Goal: Communication & Community: Participate in discussion

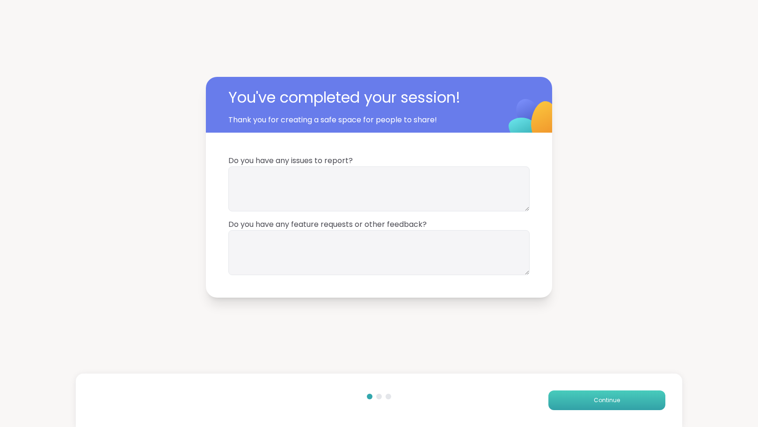
click at [577, 402] on button "Continue" at bounding box center [607, 400] width 117 height 20
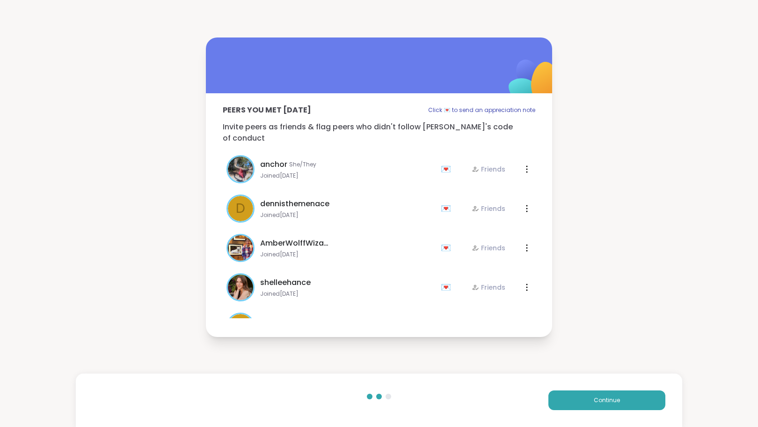
click at [547, 380] on div "Continue" at bounding box center [379, 399] width 607 height 53
click at [568, 399] on button "Continue" at bounding box center [607, 400] width 117 height 20
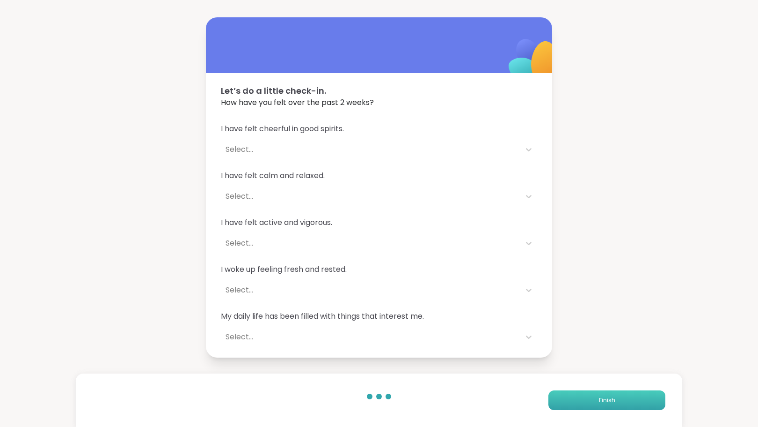
click at [568, 399] on button "Finish" at bounding box center [607, 400] width 117 height 20
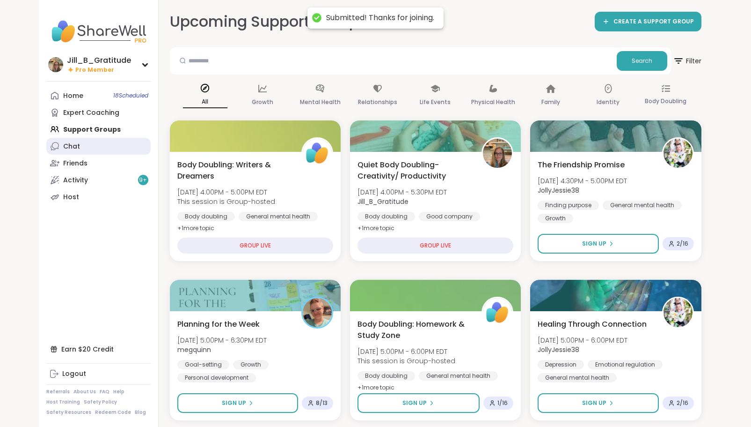
click at [116, 146] on link "Chat" at bounding box center [98, 146] width 104 height 17
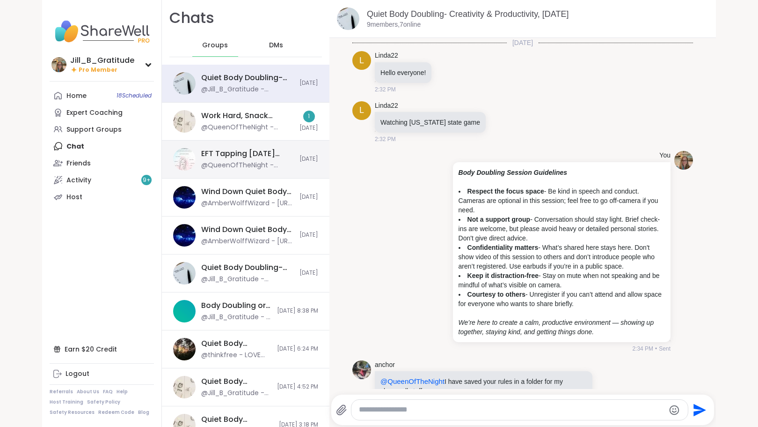
scroll to position [656, 0]
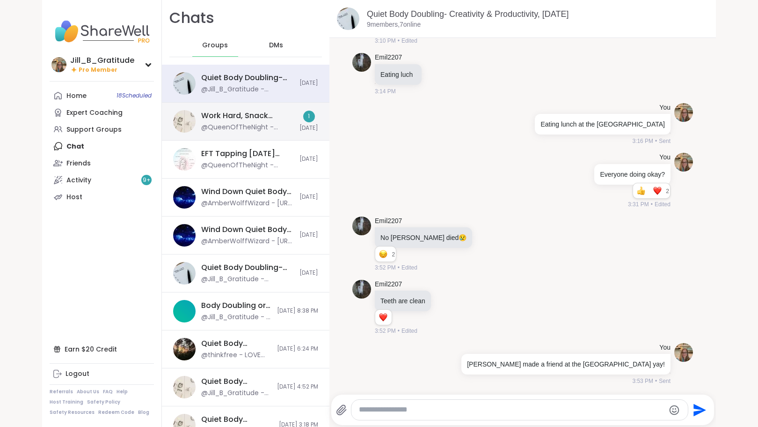
click at [229, 124] on div "@QueenOfTheNight - Great job!" at bounding box center [247, 127] width 93 height 9
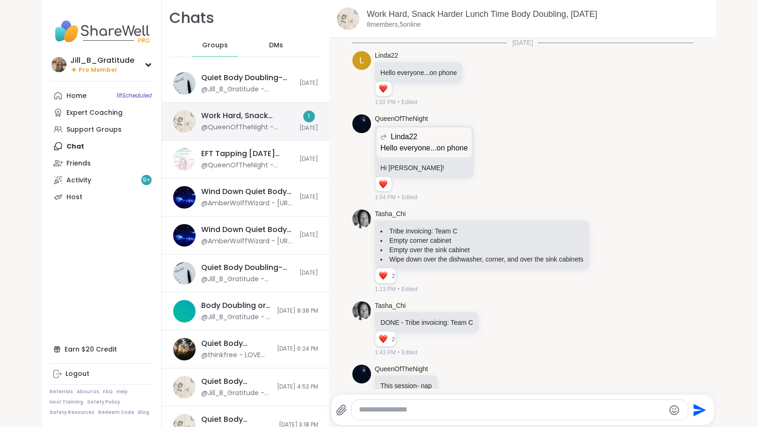
scroll to position [411, 0]
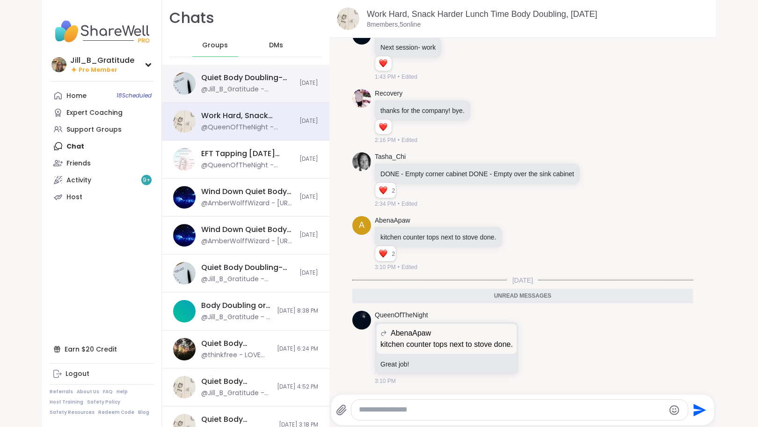
click at [238, 82] on div "Quiet Body Doubling- Creativity & Productivity, [DATE]" at bounding box center [247, 78] width 93 height 10
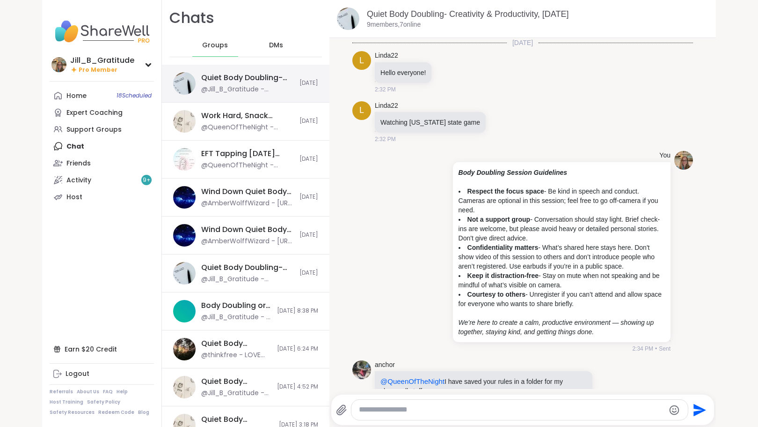
scroll to position [656, 0]
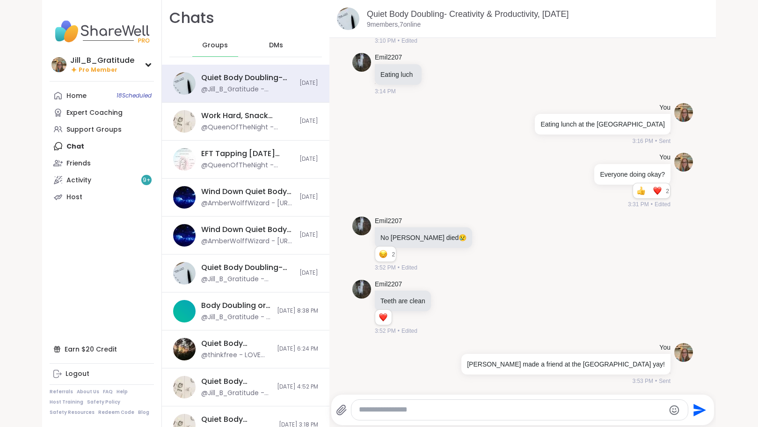
click at [441, 413] on textarea "Type your message" at bounding box center [512, 409] width 306 height 10
type textarea "**********"
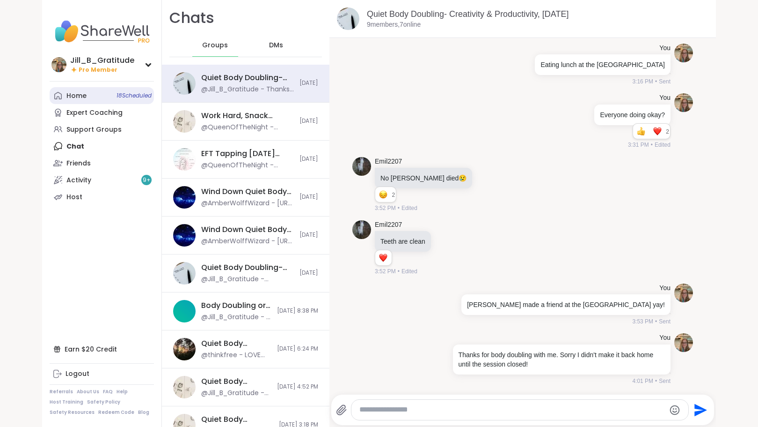
click at [108, 100] on link "Home 18 Scheduled" at bounding box center [102, 95] width 104 height 17
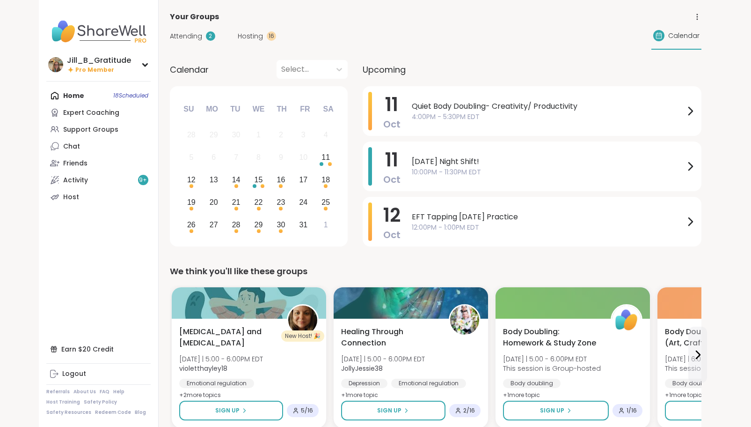
click at [243, 35] on span "Hosting" at bounding box center [250, 36] width 25 height 10
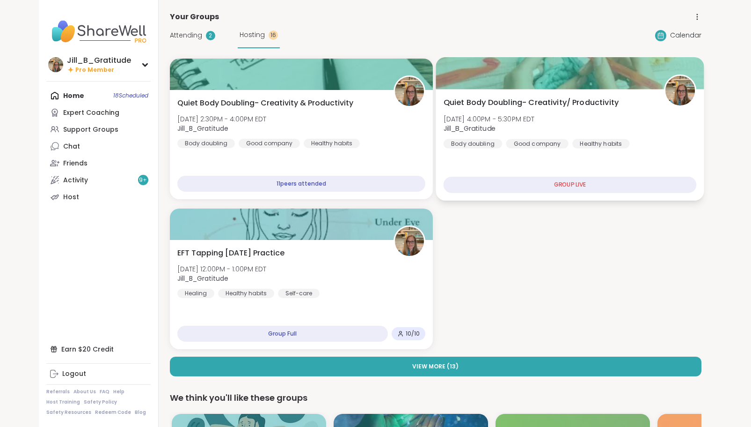
click at [516, 125] on span "Jill_B_Gratitude" at bounding box center [488, 128] width 91 height 9
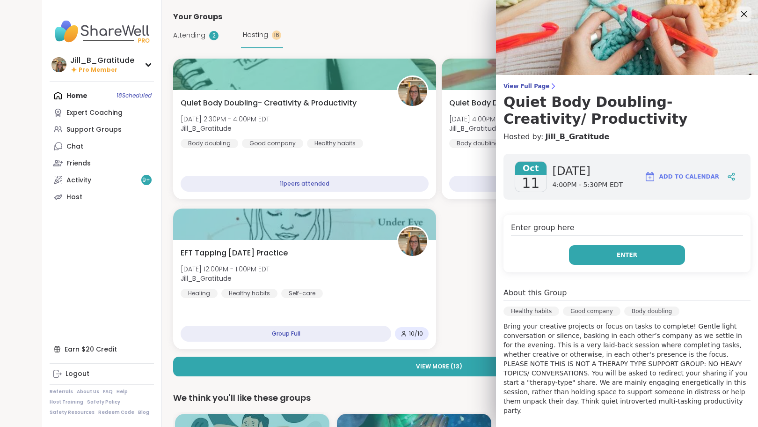
click at [590, 257] on button "Enter" at bounding box center [627, 255] width 116 height 20
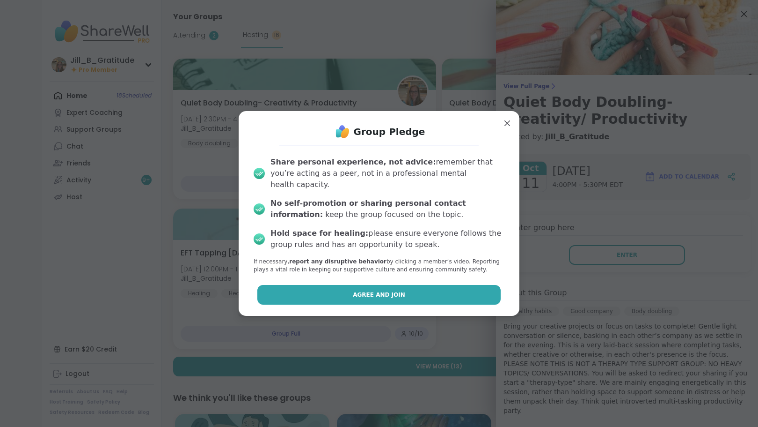
click at [446, 293] on button "Agree and Join" at bounding box center [379, 295] width 244 height 20
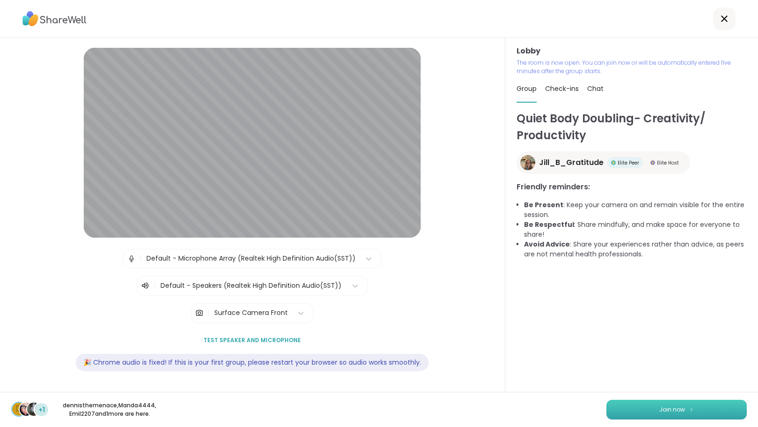
click at [671, 409] on span "Join now" at bounding box center [673, 409] width 26 height 8
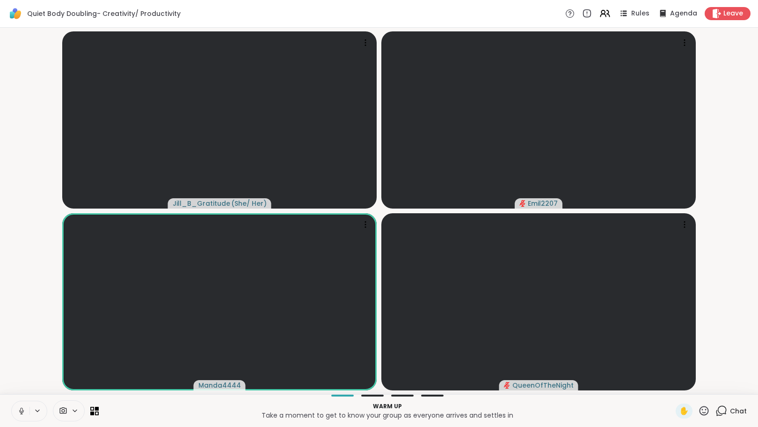
click at [716, 410] on icon at bounding box center [722, 410] width 12 height 12
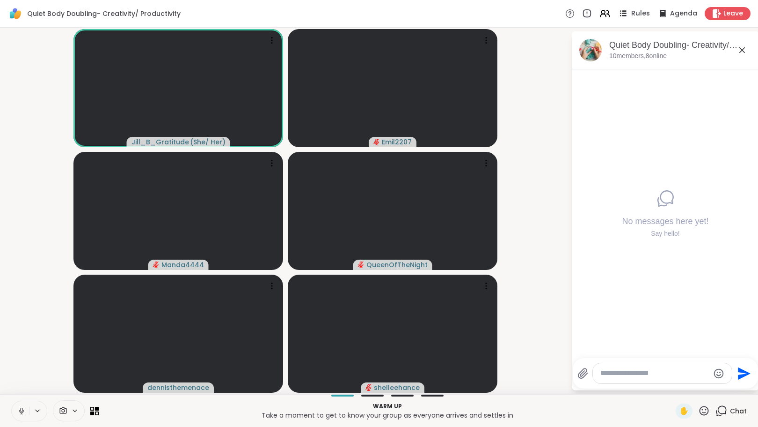
click at [632, 11] on span "Rules" at bounding box center [641, 14] width 19 height 10
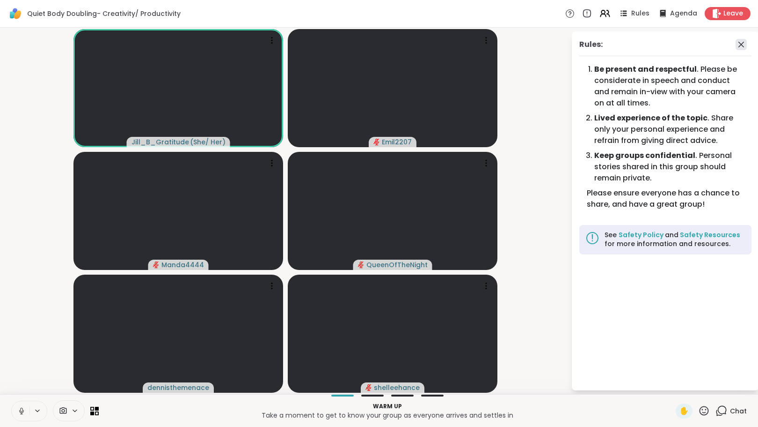
click at [744, 48] on icon at bounding box center [741, 44] width 11 height 11
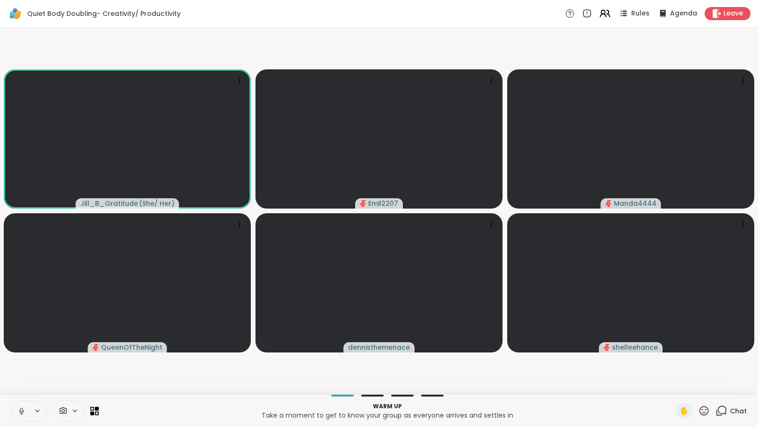
click at [601, 13] on icon at bounding box center [605, 13] width 12 height 12
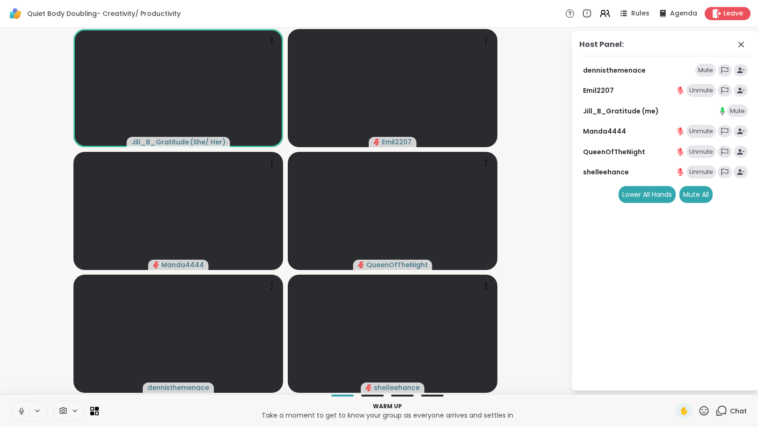
click at [747, 46] on span at bounding box center [742, 44] width 13 height 11
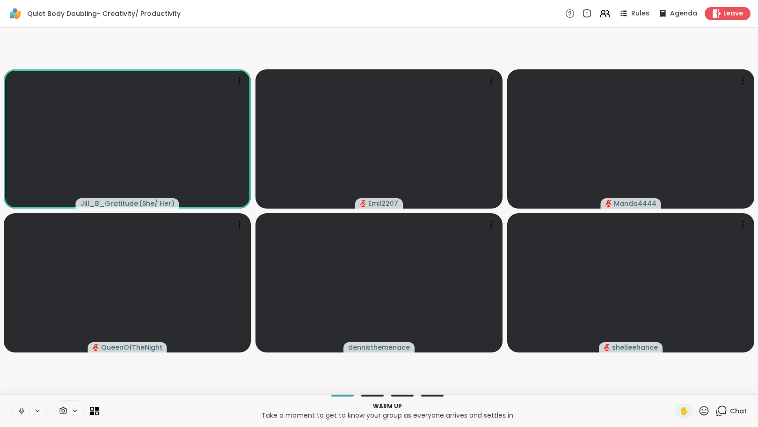
drag, startPoint x: 715, startPoint y: 411, endPoint x: 716, endPoint y: 396, distance: 14.5
click at [716, 409] on icon at bounding box center [722, 410] width 12 height 12
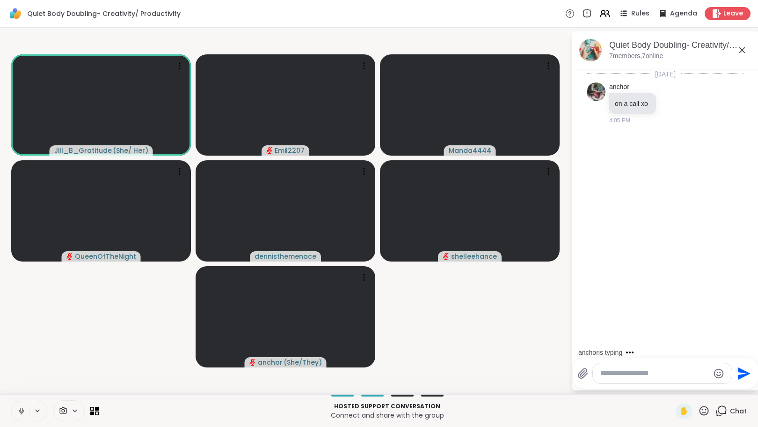
click at [640, 374] on textarea "Type your message" at bounding box center [655, 373] width 109 height 10
type textarea "**********"
click at [640, 155] on div at bounding box center [644, 152] width 8 height 11
click at [651, 171] on icon at bounding box center [655, 173] width 9 height 9
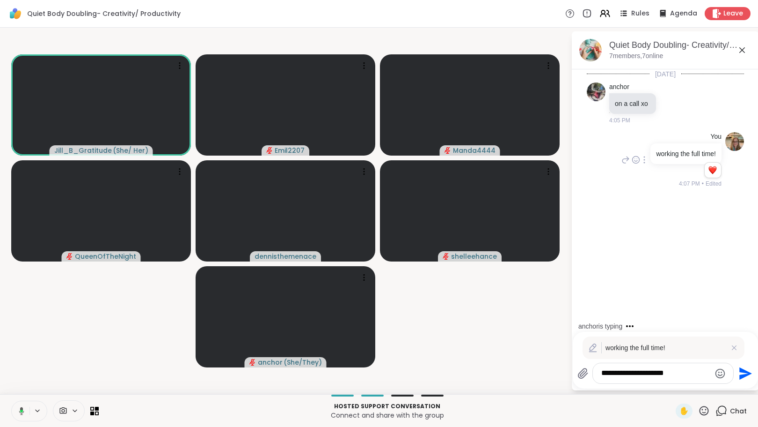
drag, startPoint x: 654, startPoint y: 372, endPoint x: 626, endPoint y: 426, distance: 60.7
click at [650, 383] on div "**********" at bounding box center [665, 359] width 185 height 57
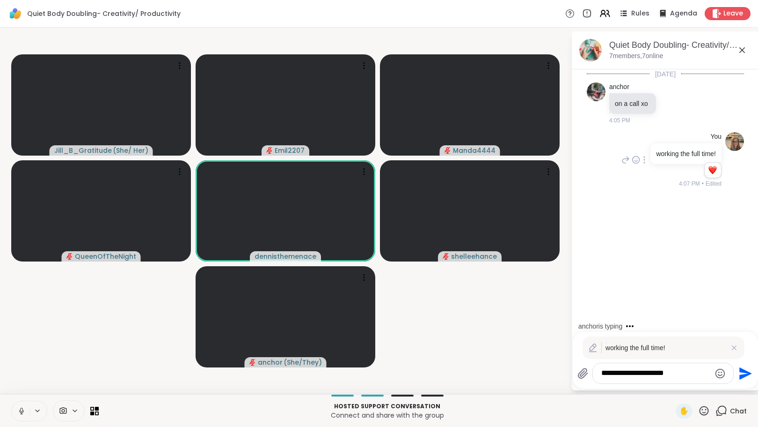
type textarea "**********"
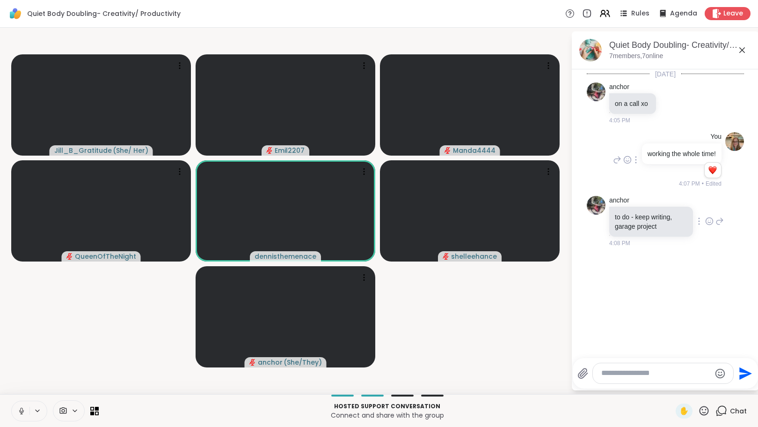
click at [706, 226] on icon at bounding box center [710, 220] width 8 height 9
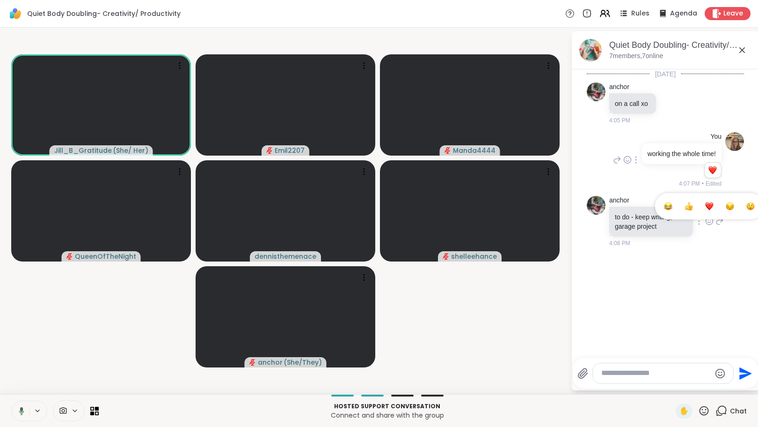
click at [706, 210] on div "Select Reaction: Heart" at bounding box center [710, 206] width 8 height 8
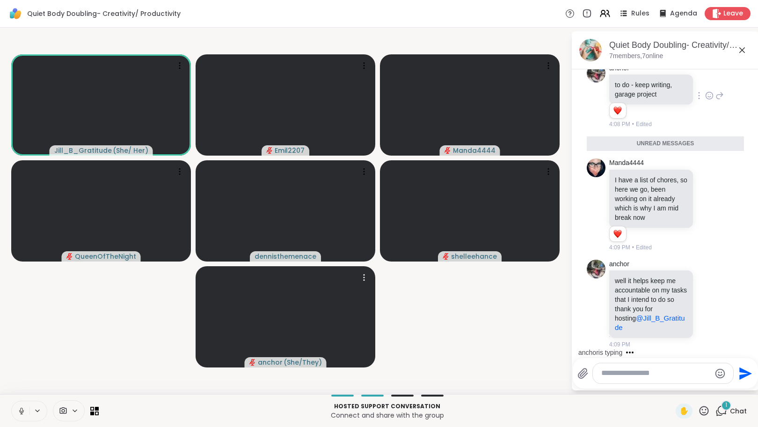
scroll to position [119, 0]
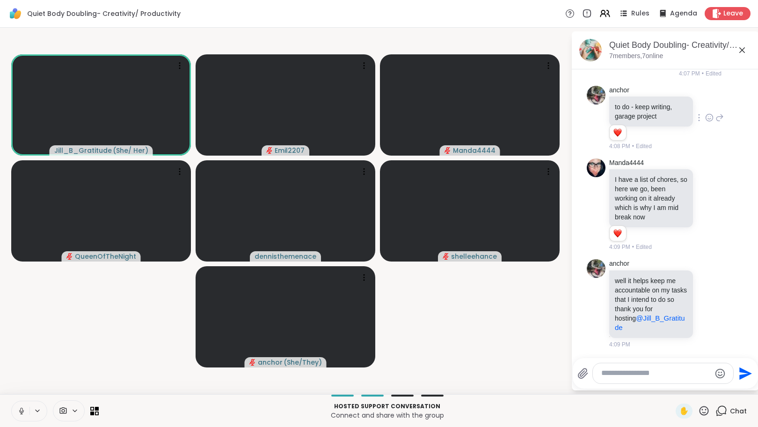
click at [638, 378] on div at bounding box center [663, 373] width 140 height 20
click at [637, 374] on textarea "Type your message" at bounding box center [656, 373] width 109 height 10
click at [663, 374] on textarea "Type your message" at bounding box center [656, 373] width 109 height 10
click at [663, 375] on textarea "Type your message" at bounding box center [656, 373] width 109 height 10
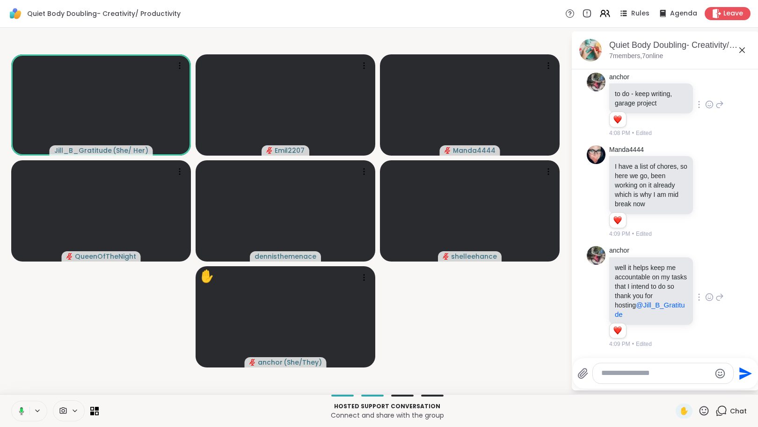
click at [706, 294] on icon at bounding box center [710, 296] width 8 height 9
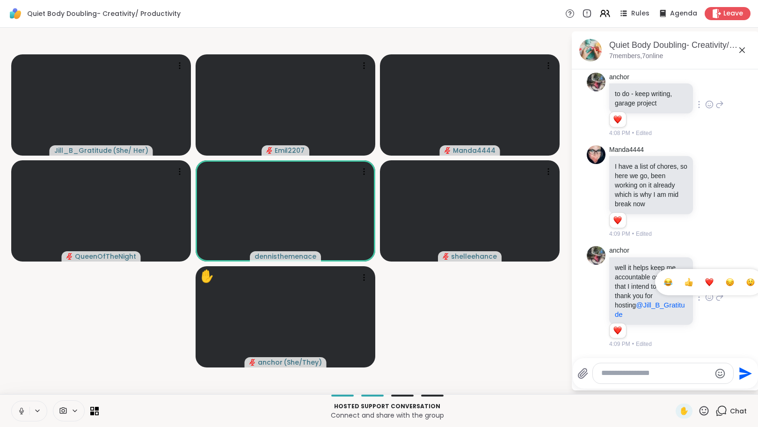
click at [706, 279] on div "Select Reaction: Heart" at bounding box center [710, 282] width 8 height 8
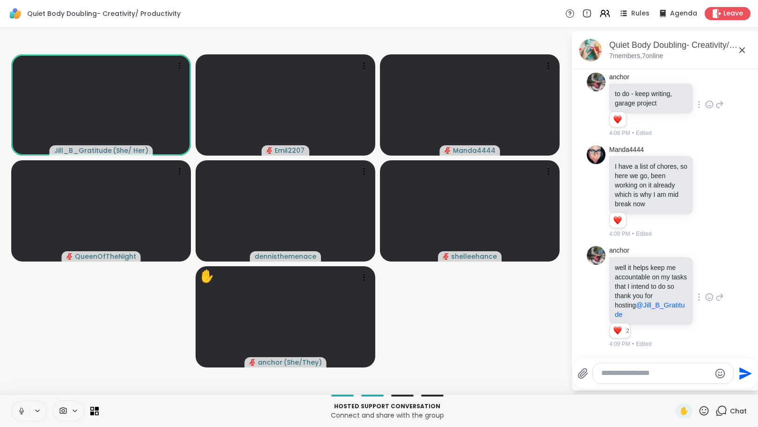
click at [673, 375] on textarea "Type your message" at bounding box center [656, 373] width 109 height 10
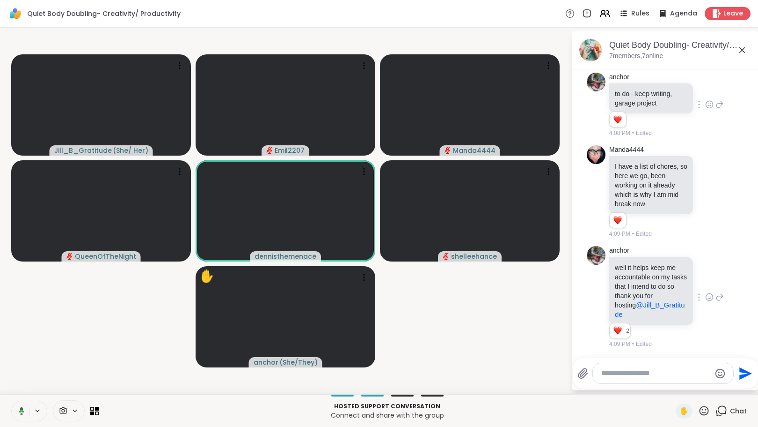
click at [673, 375] on textarea "Type your message" at bounding box center [656, 373] width 109 height 10
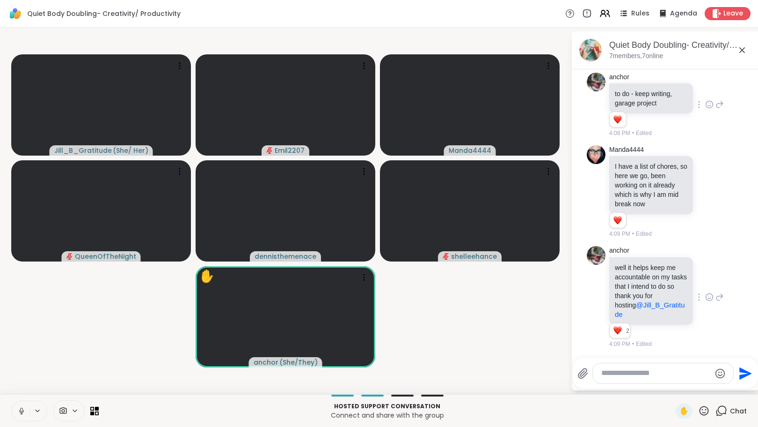
click at [673, 375] on textarea "Type your message" at bounding box center [656, 373] width 109 height 10
click at [699, 407] on icon at bounding box center [705, 410] width 12 height 12
click at [710, 386] on div "🌟" at bounding box center [718, 385] width 17 height 15
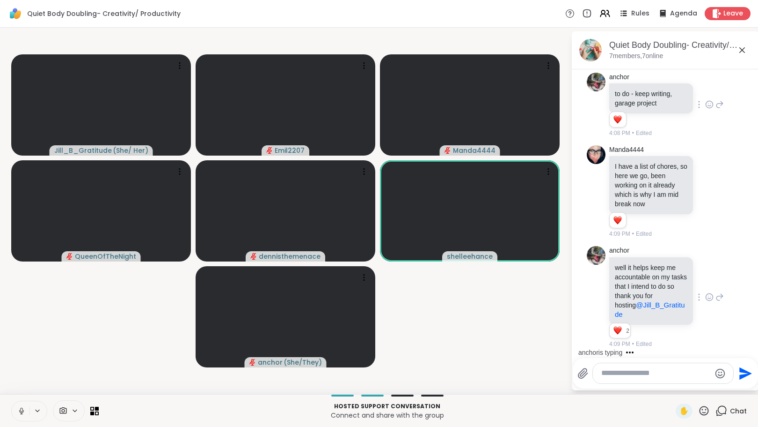
scroll to position [211, 0]
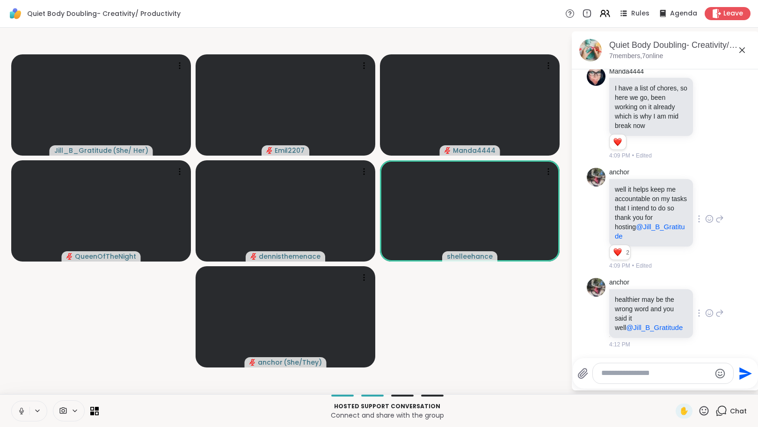
click at [706, 316] on icon at bounding box center [709, 312] width 7 height 7
click at [706, 302] on span "Select Reaction: Heart" at bounding box center [710, 297] width 8 height 9
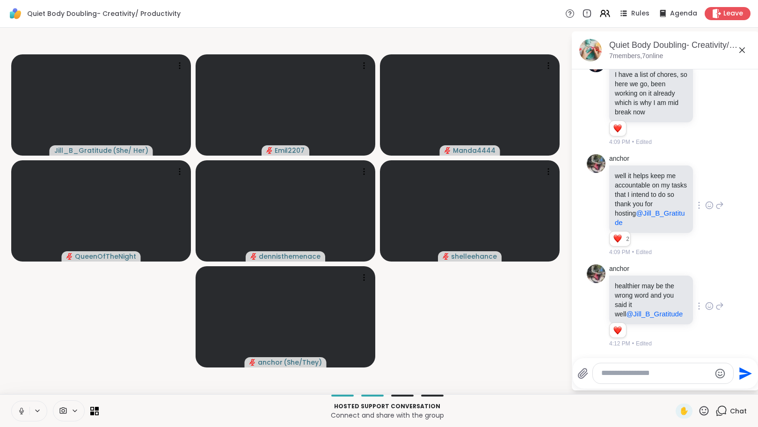
drag, startPoint x: 17, startPoint y: 410, endPoint x: 22, endPoint y: 412, distance: 5.0
click at [17, 410] on button at bounding box center [21, 411] width 18 height 20
click at [608, 375] on textarea "Type your message" at bounding box center [656, 373] width 109 height 10
click at [625, 373] on textarea "Type your message" at bounding box center [656, 373] width 109 height 10
paste textarea "**********"
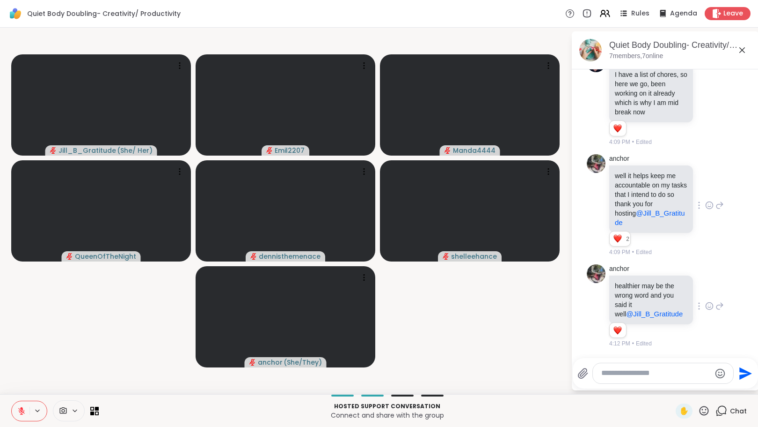
type textarea "**********"
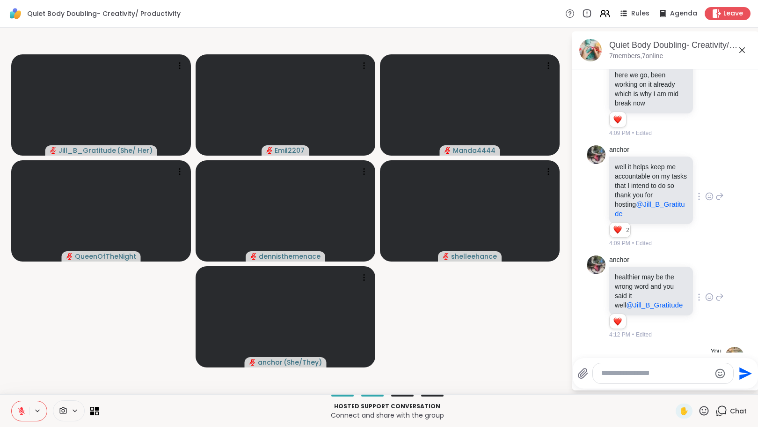
scroll to position [302, 0]
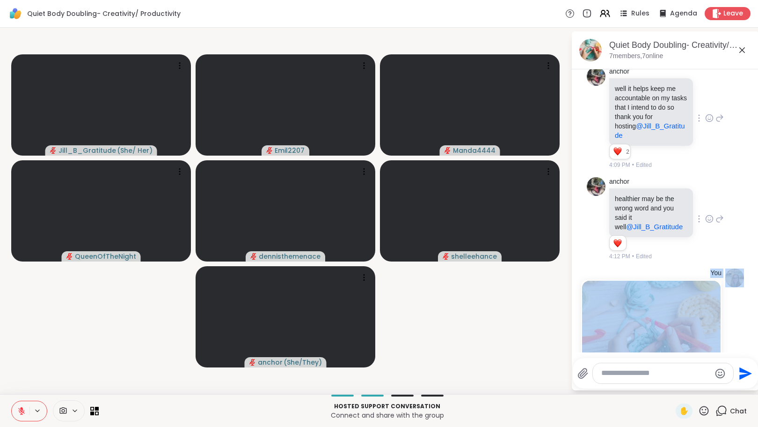
drag, startPoint x: 752, startPoint y: 257, endPoint x: 758, endPoint y: 282, distance: 25.5
click at [743, 340] on html "Quiet Body Doubling- Creativity/ Productivity Rules Agenda Leave Jill_B_Gratitu…" at bounding box center [379, 213] width 758 height 427
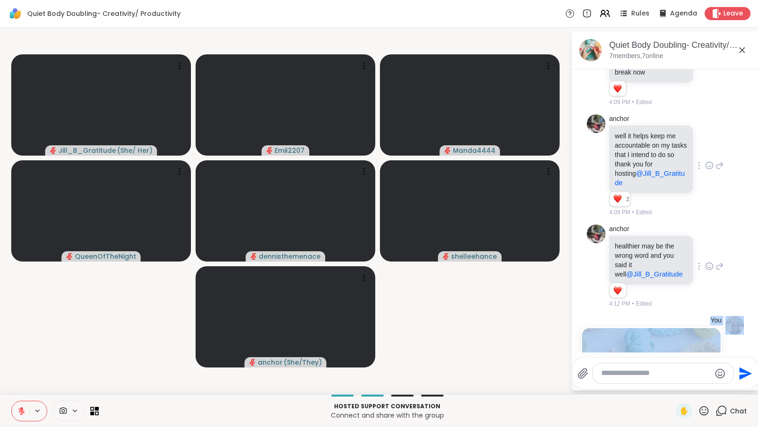
scroll to position [243, 0]
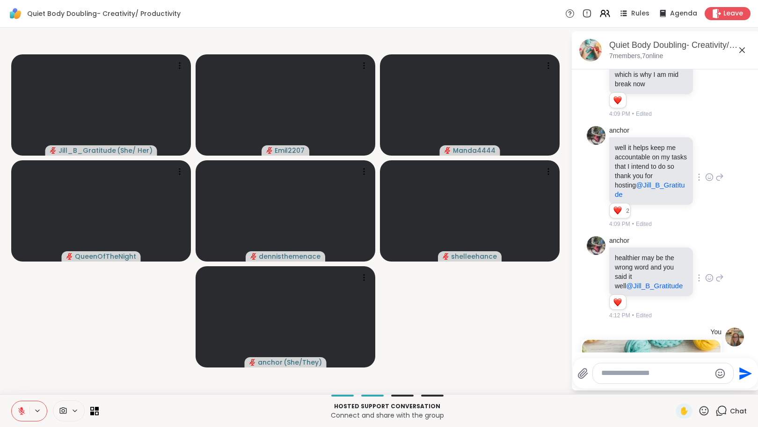
click at [521, 294] on video-player-container "Jill_B_Gratitude ( She/ Her ) Emil2207 Manda4444 QueenOfTheNight dennisthemenac…" at bounding box center [286, 210] width 560 height 359
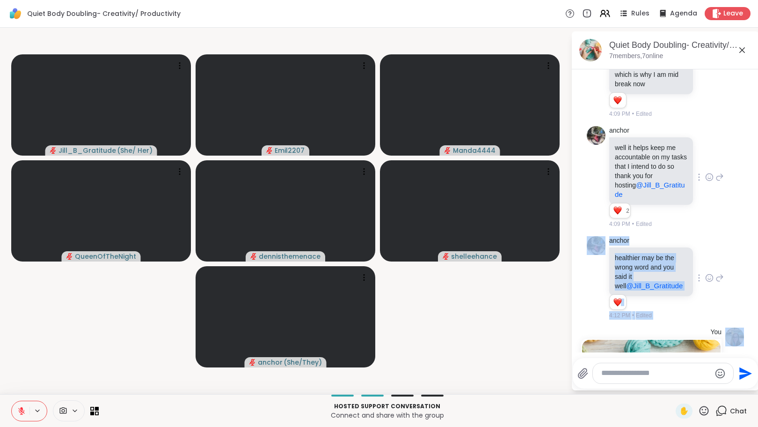
drag, startPoint x: 754, startPoint y: 233, endPoint x: 745, endPoint y: 259, distance: 28.1
click at [751, 302] on html "Quiet Body Doubling- Creativity/ Productivity Rules Agenda Leave Jill_B_Gratitu…" at bounding box center [379, 213] width 758 height 427
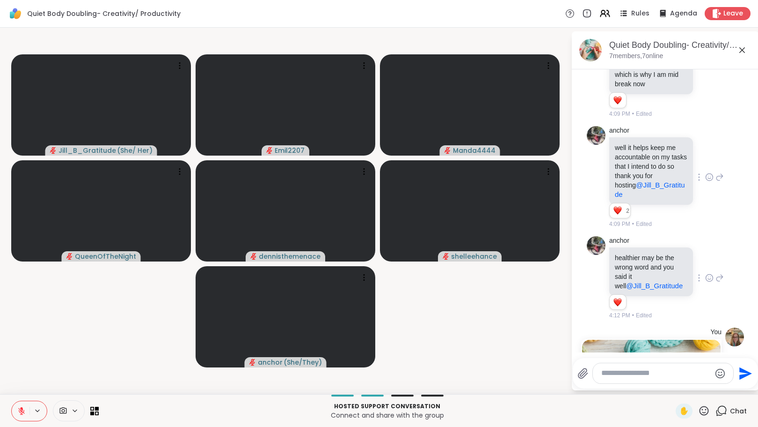
click at [711, 222] on div "anchor well it helps keep me accountable on my tasks that I intend to do so tha…" at bounding box center [667, 177] width 115 height 103
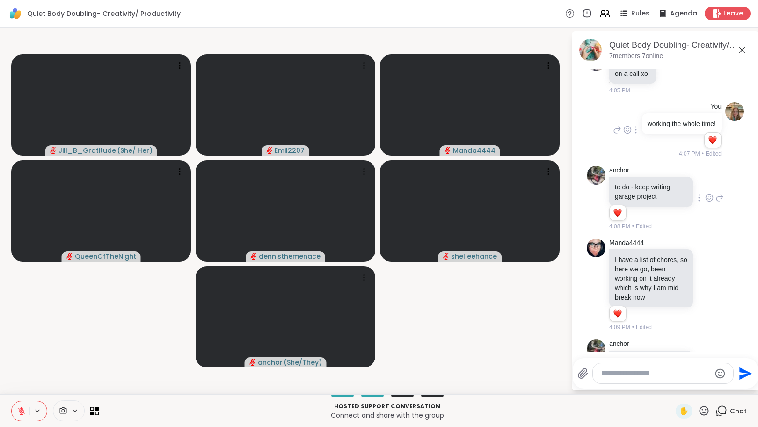
scroll to position [0, 0]
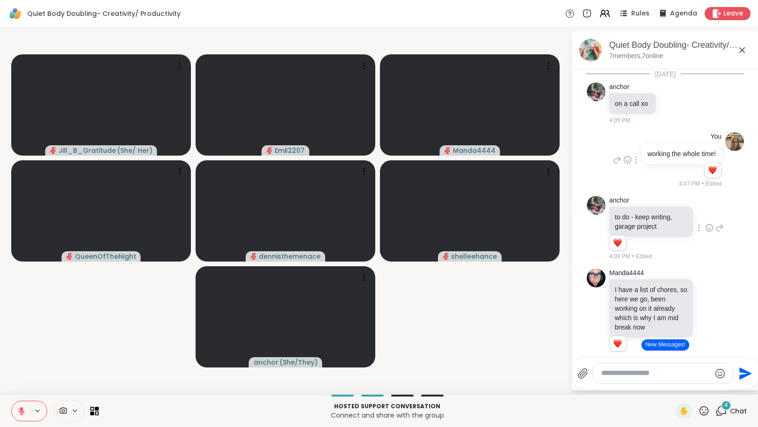
click at [650, 342] on button "New Messages!" at bounding box center [665, 344] width 47 height 11
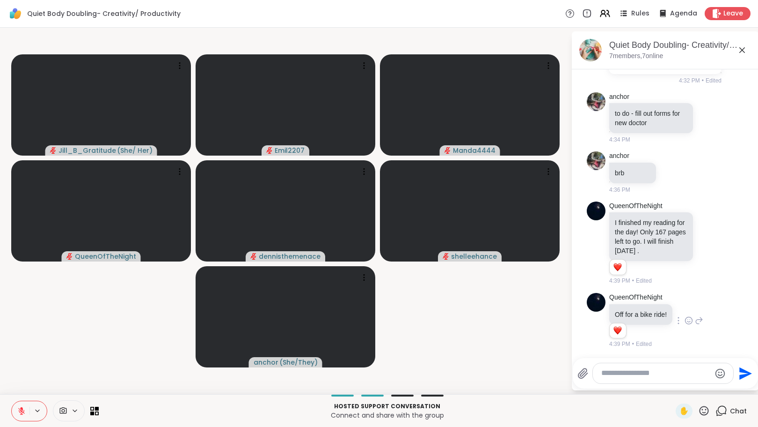
scroll to position [719, 0]
click at [688, 322] on icon at bounding box center [689, 320] width 8 height 9
click at [687, 302] on div "Select Reaction: Heart" at bounding box center [689, 305] width 8 height 8
click at [706, 243] on icon at bounding box center [710, 242] width 8 height 9
click at [706, 230] on div "Select Reaction: Heart" at bounding box center [710, 227] width 8 height 8
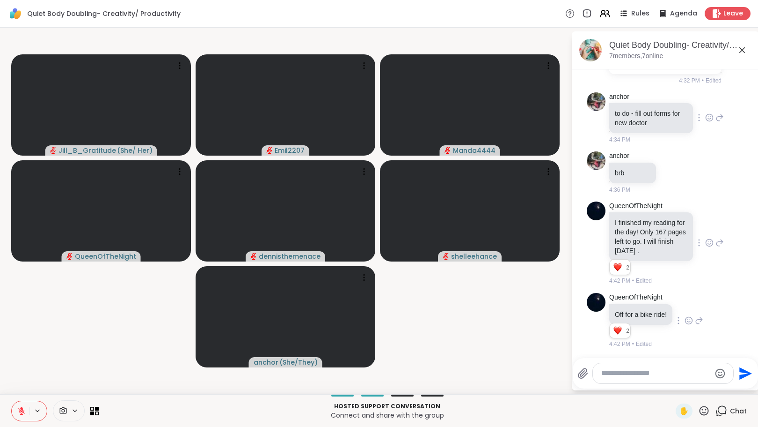
click at [706, 116] on icon at bounding box center [710, 117] width 8 height 9
click at [706, 101] on div "Select Reaction: Heart" at bounding box center [710, 102] width 8 height 8
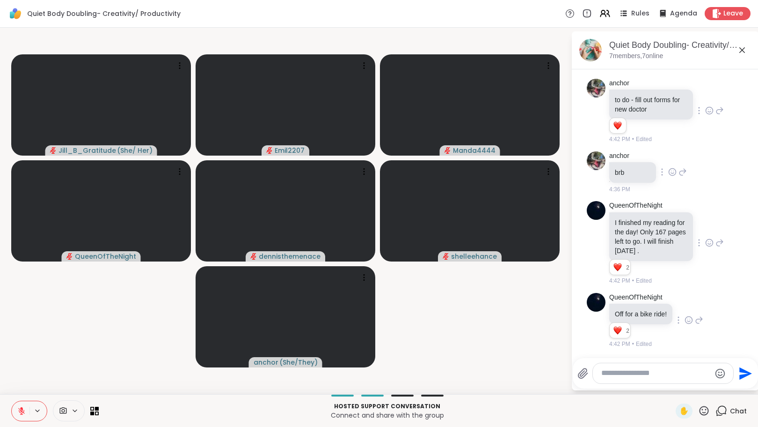
scroll to position [732, 0]
click at [613, 372] on textarea "Type your message" at bounding box center [656, 373] width 109 height 10
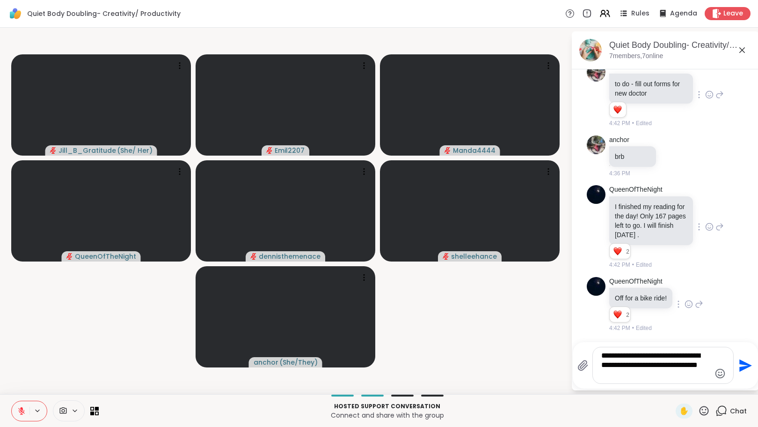
type textarea "**********"
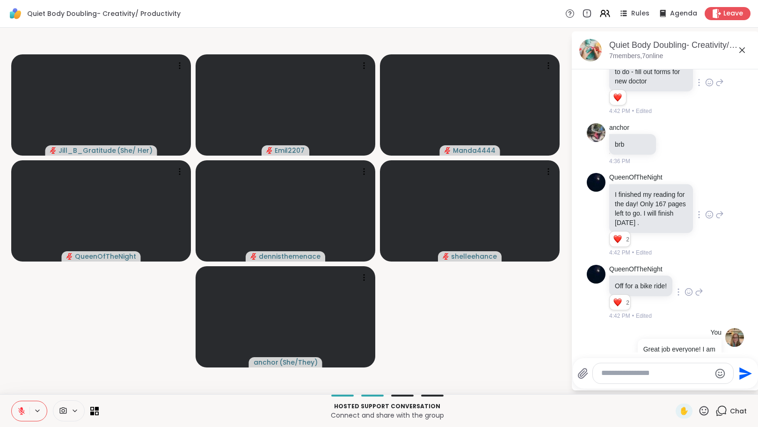
scroll to position [810, 0]
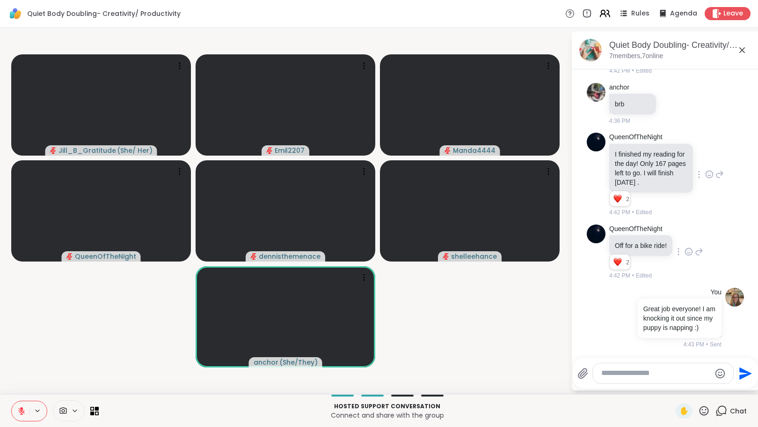
click at [602, 11] on icon at bounding box center [604, 12] width 4 height 4
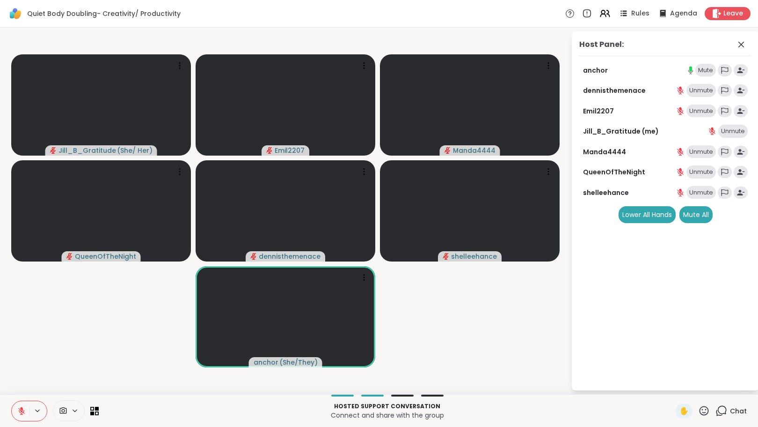
click at [706, 64] on div "Mute" at bounding box center [706, 70] width 21 height 13
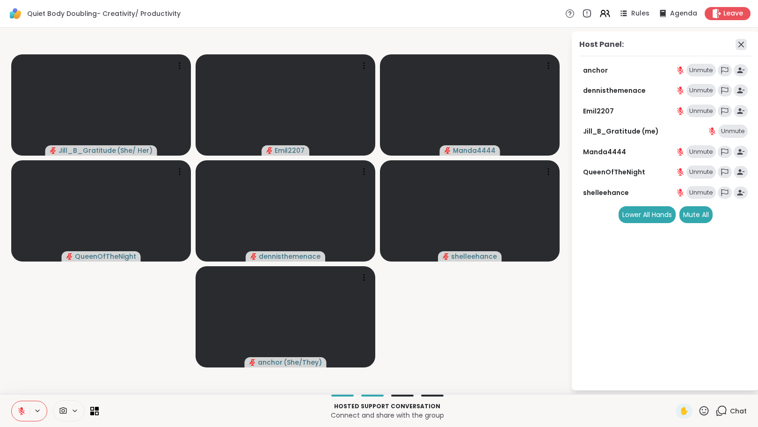
click at [740, 43] on icon at bounding box center [741, 44] width 11 height 11
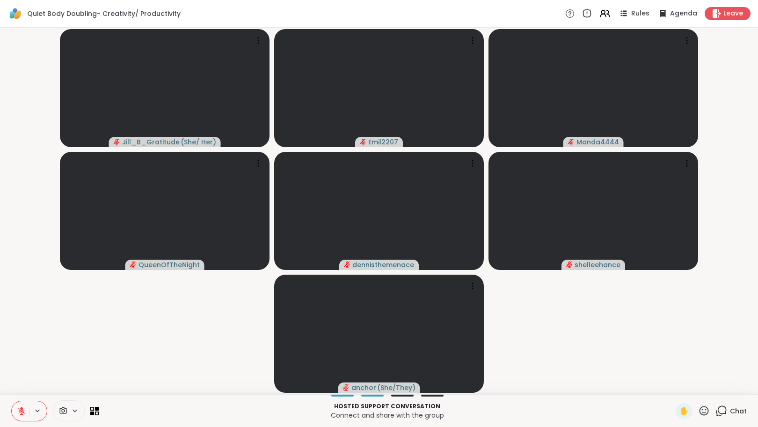
click at [716, 407] on icon at bounding box center [722, 410] width 12 height 12
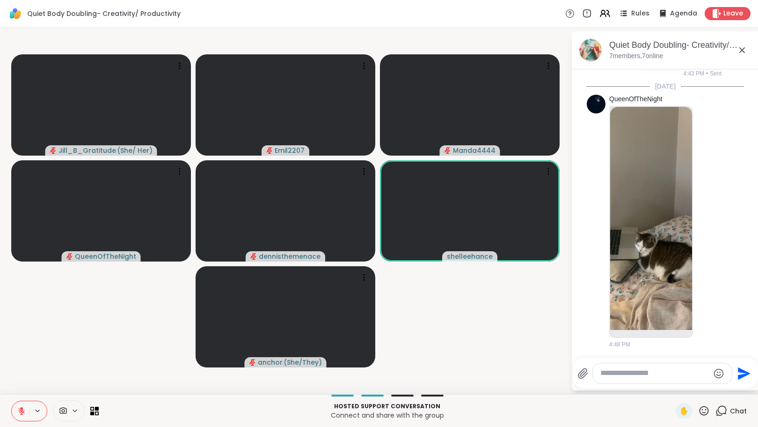
scroll to position [1081, 0]
click at [22, 411] on icon at bounding box center [21, 410] width 8 height 8
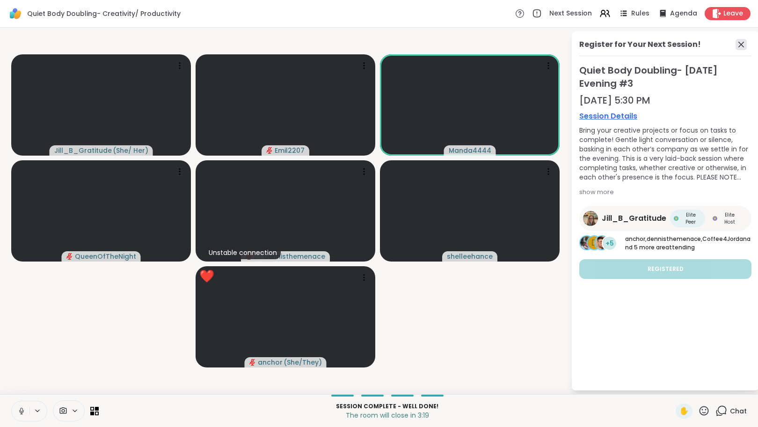
click at [741, 42] on icon at bounding box center [741, 44] width 11 height 11
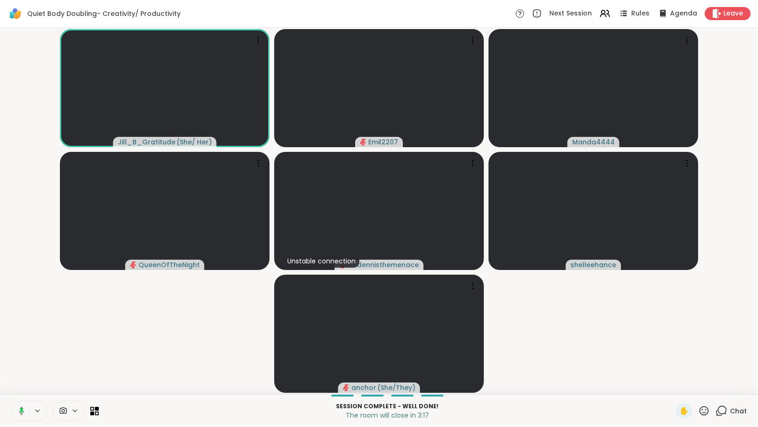
click at [716, 408] on icon at bounding box center [722, 410] width 12 height 12
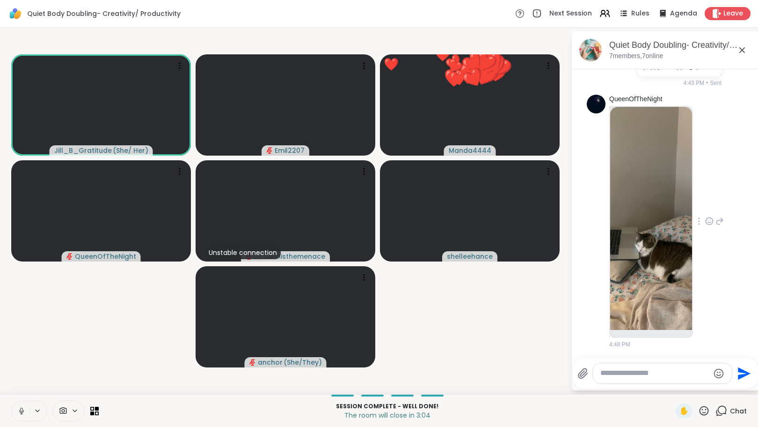
scroll to position [1085, 0]
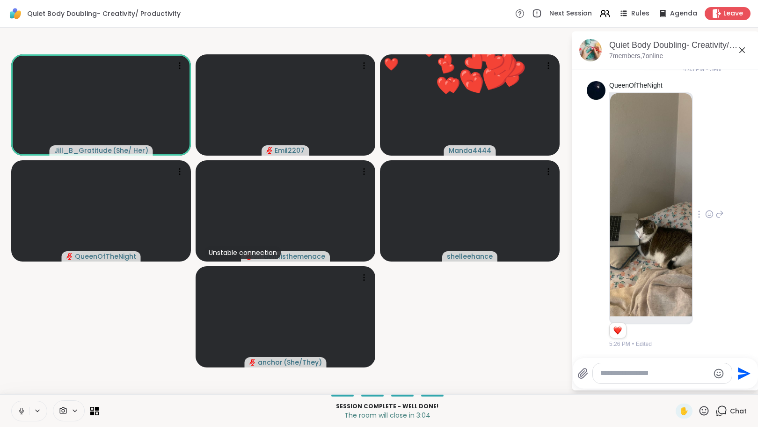
click at [706, 219] on div at bounding box center [710, 213] width 8 height 11
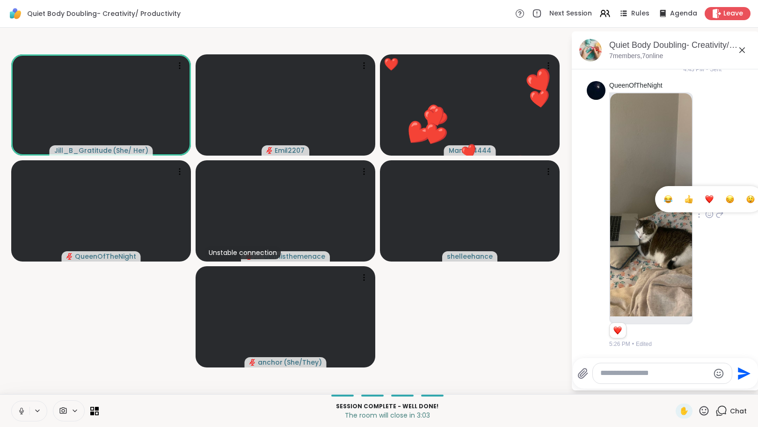
click at [706, 199] on div "Select Reaction: Heart" at bounding box center [710, 199] width 8 height 8
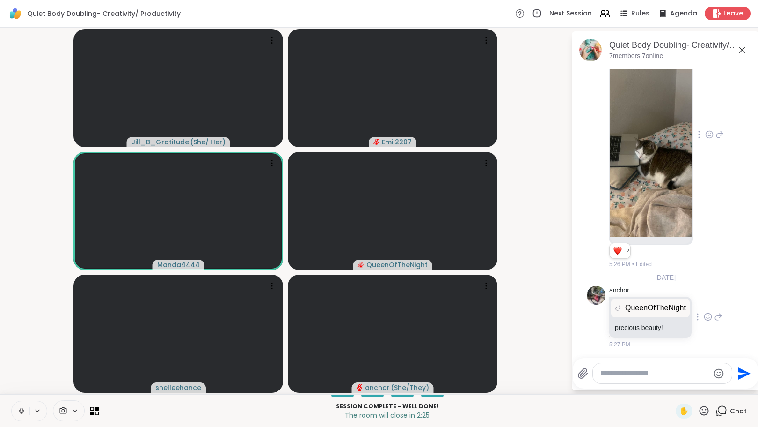
scroll to position [1426, 0]
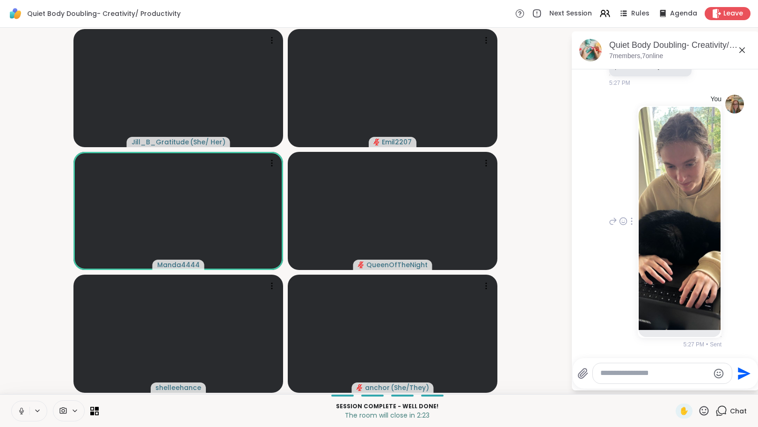
click at [670, 237] on img at bounding box center [680, 218] width 82 height 223
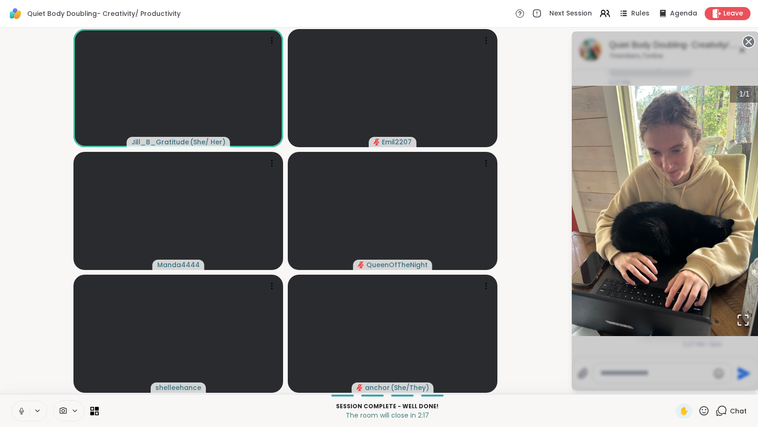
scroll to position [1439, 0]
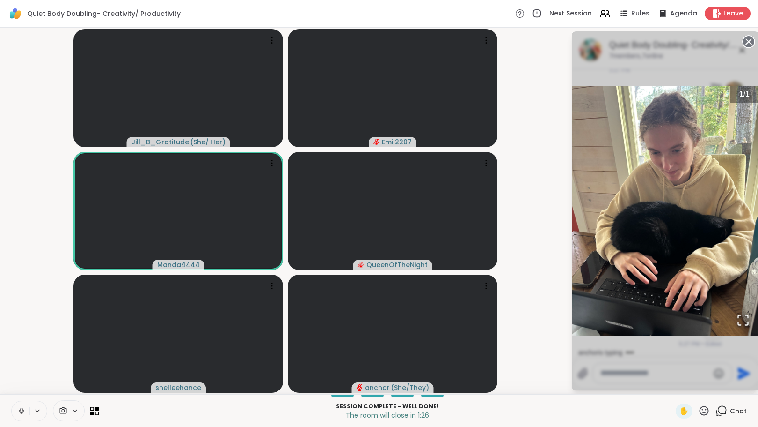
click at [748, 40] on icon at bounding box center [749, 41] width 13 height 13
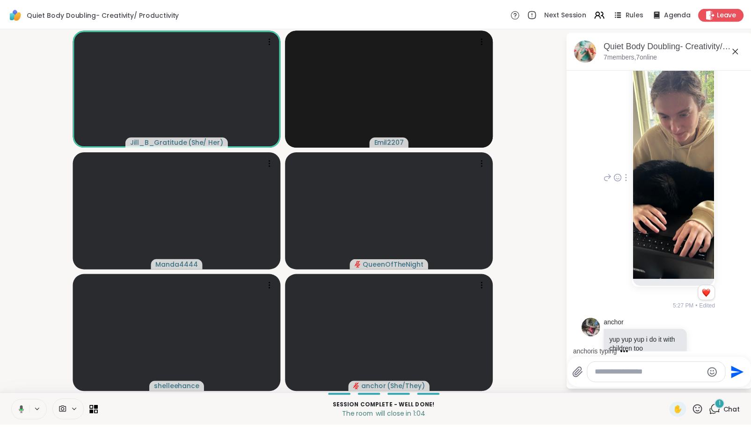
scroll to position [1498, 0]
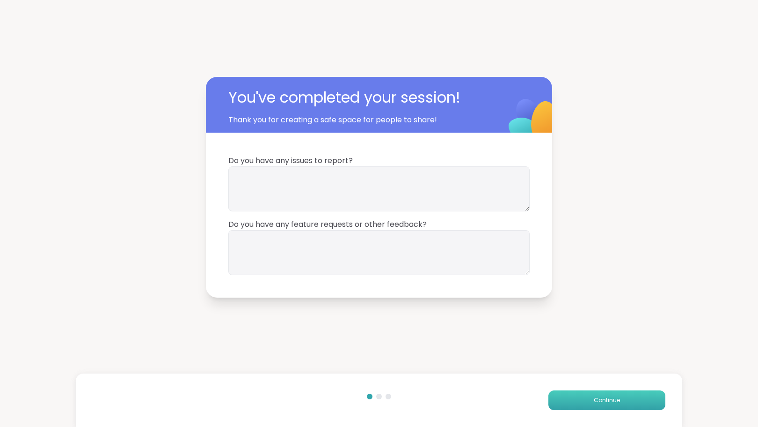
click at [596, 398] on span "Continue" at bounding box center [607, 400] width 26 height 8
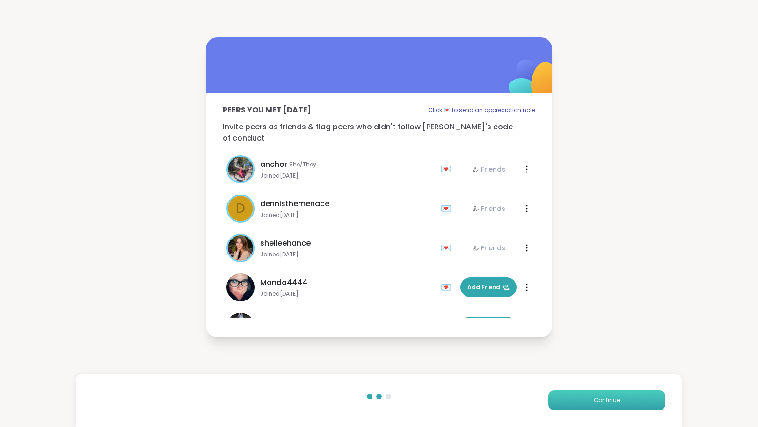
click at [596, 398] on span "Continue" at bounding box center [607, 400] width 26 height 8
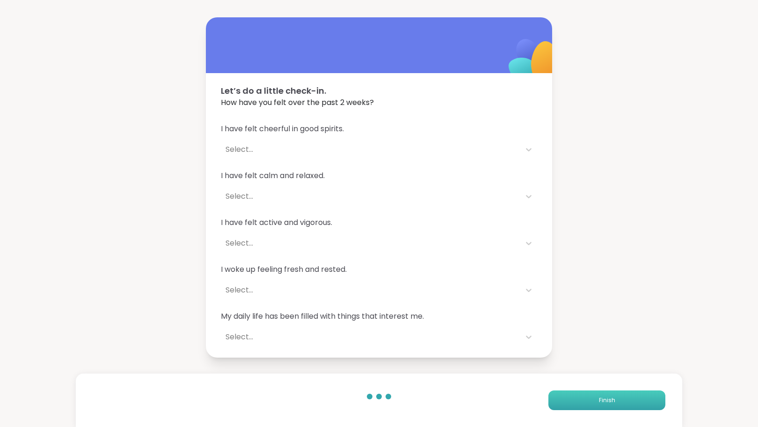
click at [581, 395] on button "Finish" at bounding box center [607, 400] width 117 height 20
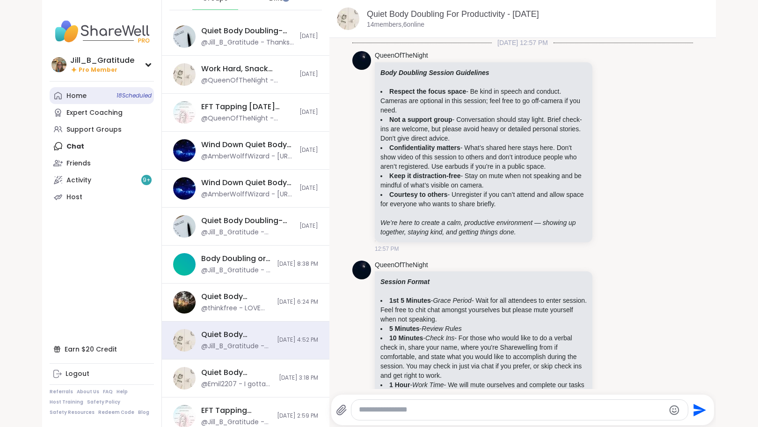
click at [104, 99] on link "Home 18 Scheduled" at bounding box center [102, 95] width 104 height 17
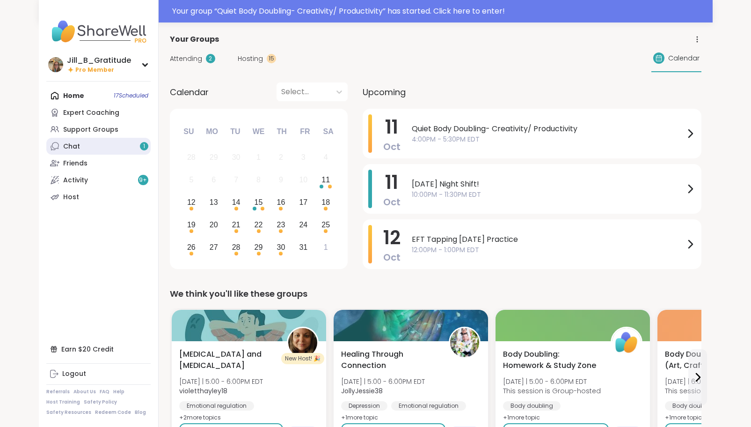
click at [127, 152] on link "Chat 1" at bounding box center [98, 146] width 104 height 17
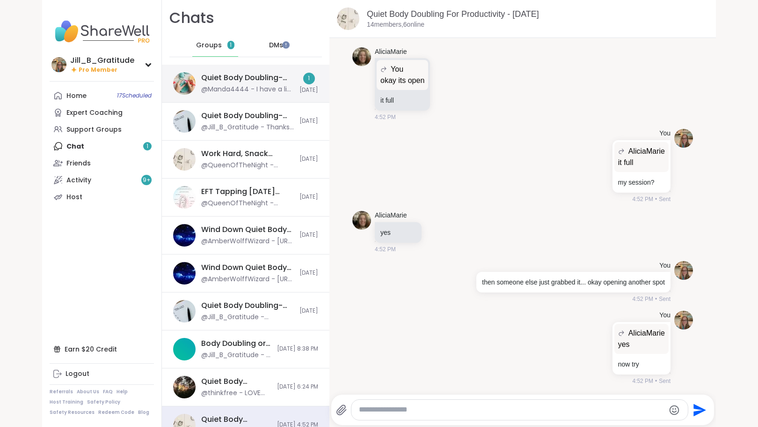
click at [227, 75] on div "Quiet Body Doubling- Creativity/ Productivity , [DATE]" at bounding box center [247, 78] width 93 height 10
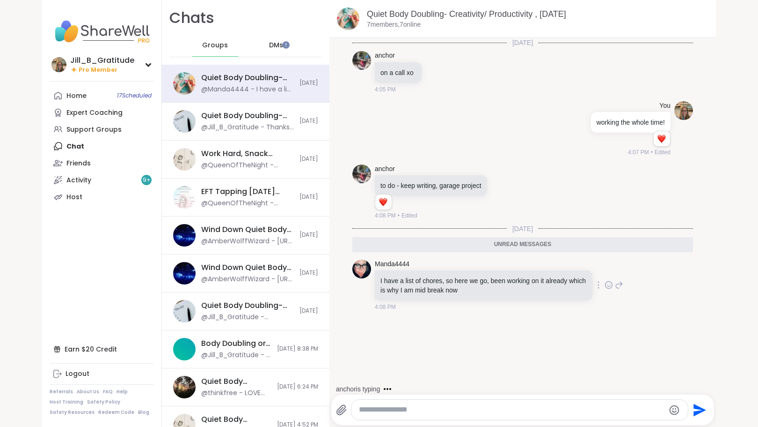
click at [605, 285] on icon at bounding box center [609, 284] width 8 height 9
click at [530, 266] on div "Select Reaction: Heart" at bounding box center [534, 269] width 8 height 8
click at [110, 98] on link "Home 17 Scheduled" at bounding box center [102, 95] width 104 height 17
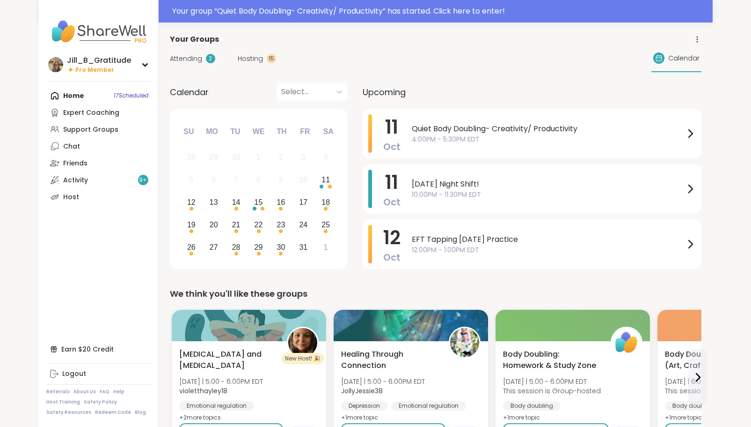
click at [241, 59] on span "Hosting" at bounding box center [250, 59] width 25 height 10
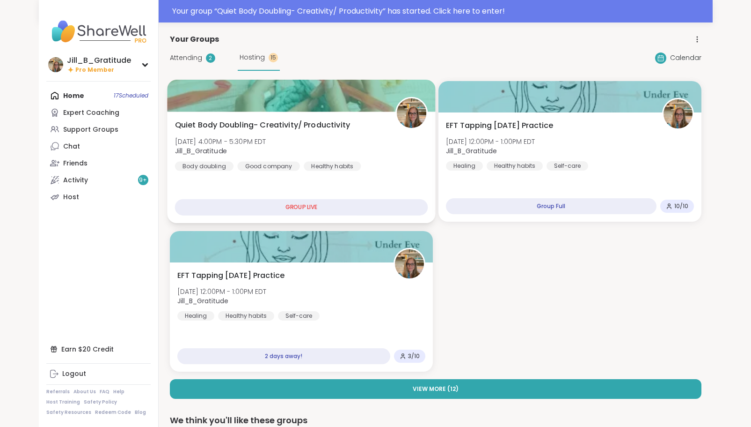
click at [337, 143] on div "Quiet Body Doubling- Creativity/ Productivity Sat, Oct 11 | 4:00PM - 5:30PM EDT…" at bounding box center [301, 144] width 253 height 51
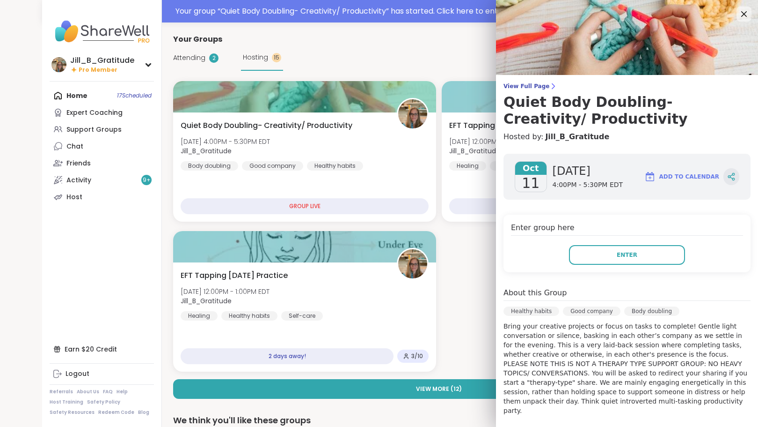
click at [725, 176] on div at bounding box center [732, 176] width 16 height 17
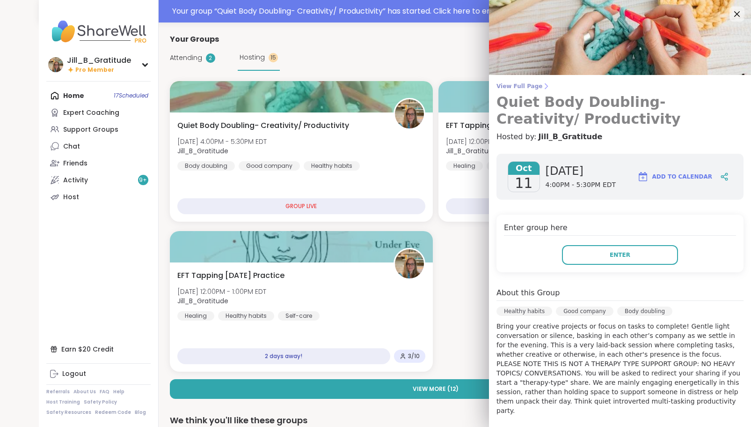
click at [519, 86] on span "View Full Page" at bounding box center [620, 85] width 247 height 7
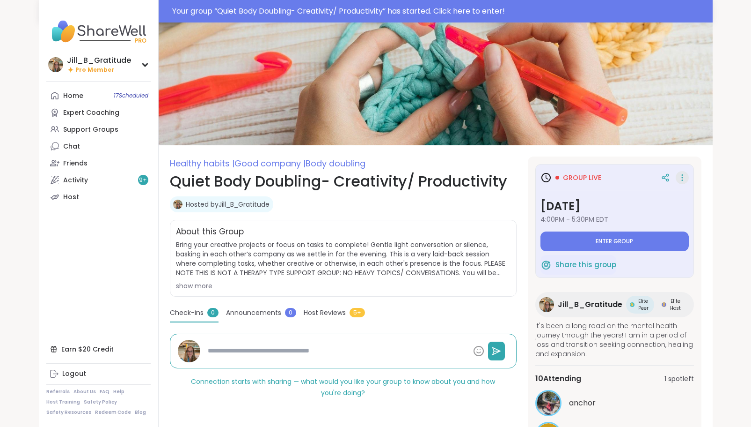
click at [683, 175] on icon at bounding box center [682, 175] width 1 height 1
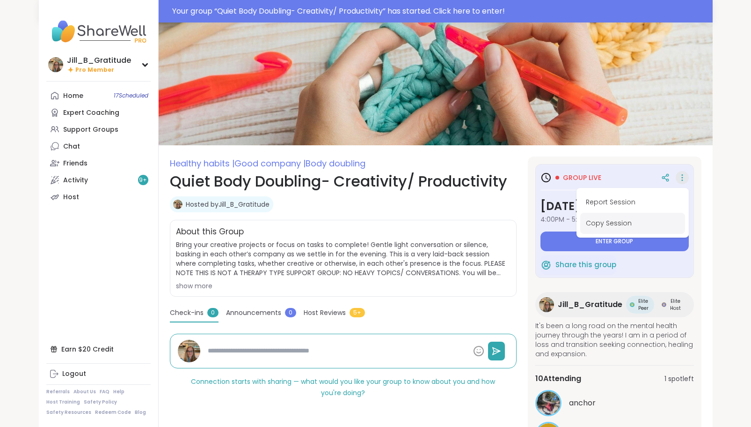
click at [620, 222] on button "Copy Session" at bounding box center [633, 223] width 105 height 21
type textarea "*"
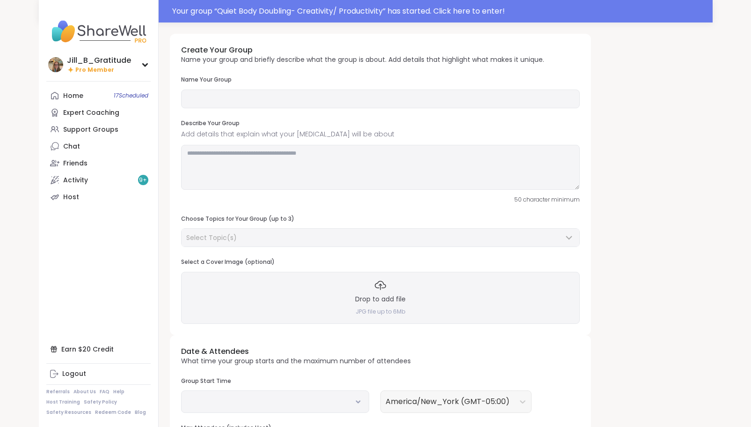
type input "**********"
type textarea "**********"
type input "**"
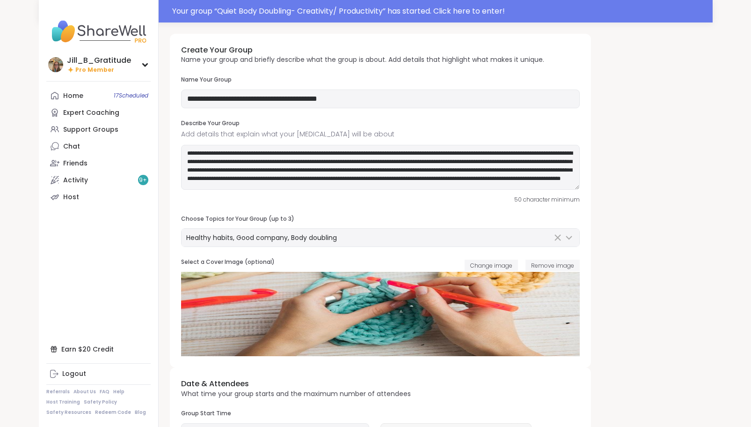
scroll to position [187, 0]
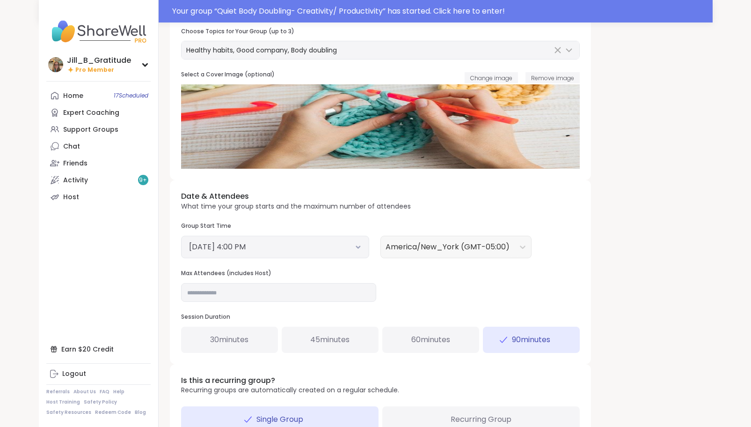
click at [358, 245] on icon at bounding box center [358, 247] width 6 height 4
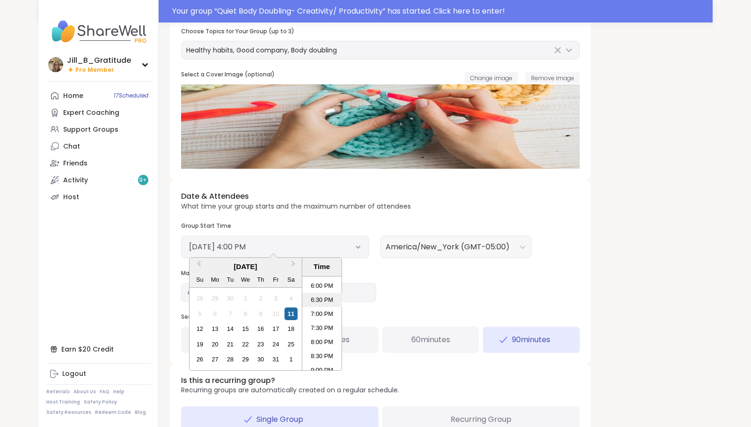
scroll to position [456, 0]
click at [320, 313] on li "5:30 PM" at bounding box center [322, 318] width 40 height 14
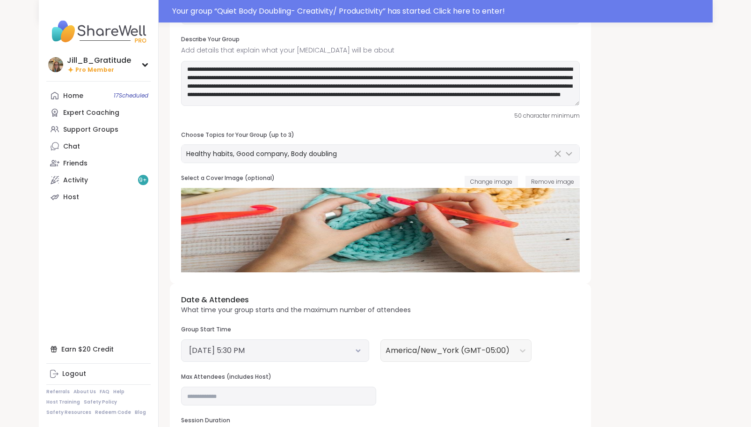
scroll to position [0, 0]
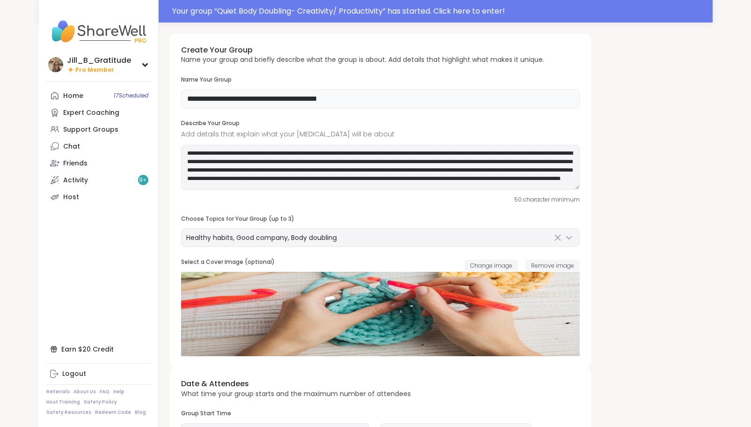
click at [390, 97] on input "**********" at bounding box center [380, 98] width 399 height 19
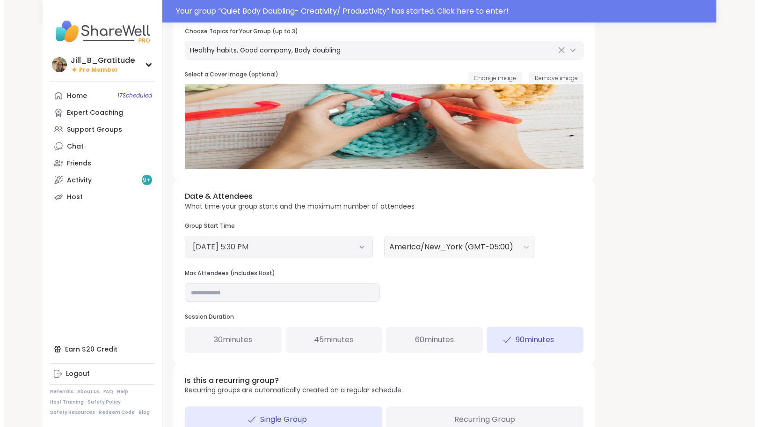
scroll to position [255, 0]
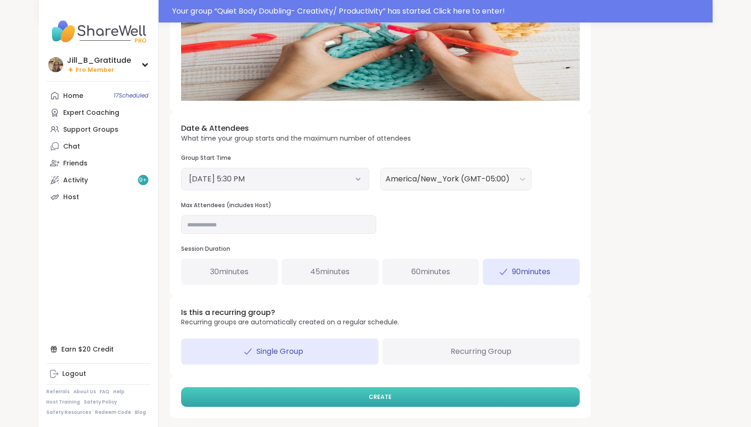
type input "**********"
click at [382, 394] on span "CREATE" at bounding box center [380, 396] width 23 height 8
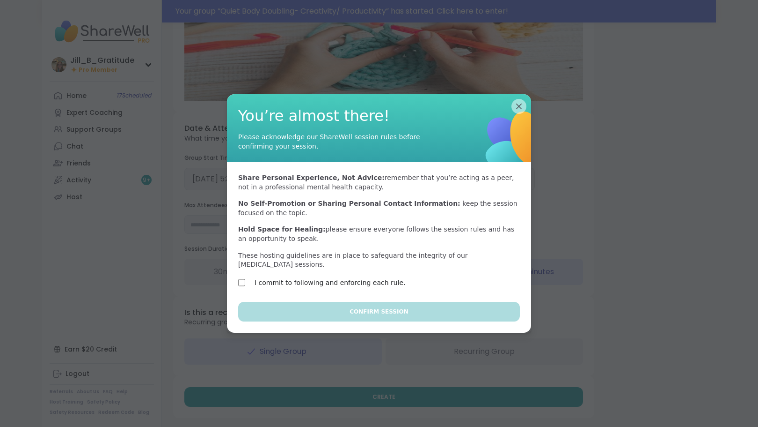
click at [368, 279] on label "I commit to following and enforcing each rule." at bounding box center [330, 282] width 151 height 11
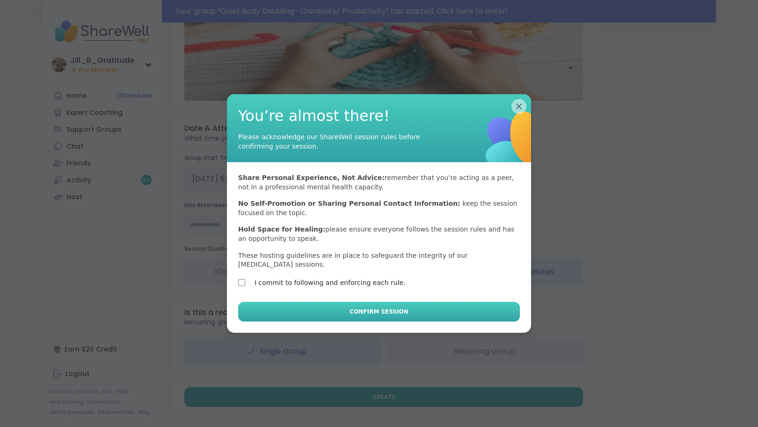
click at [372, 307] on span "Confirm Session" at bounding box center [379, 311] width 59 height 8
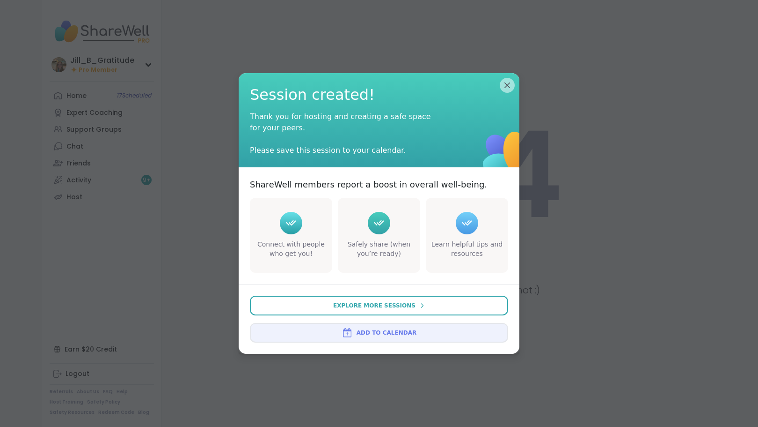
click at [374, 335] on span "Add to Calendar" at bounding box center [387, 332] width 60 height 8
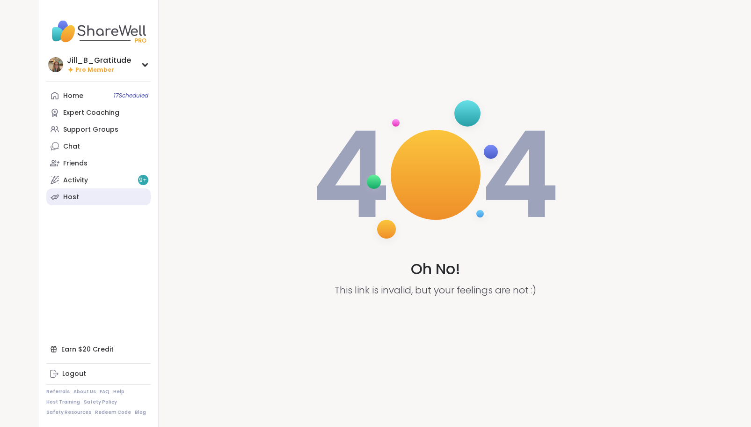
click at [99, 197] on link "Host" at bounding box center [98, 196] width 104 height 17
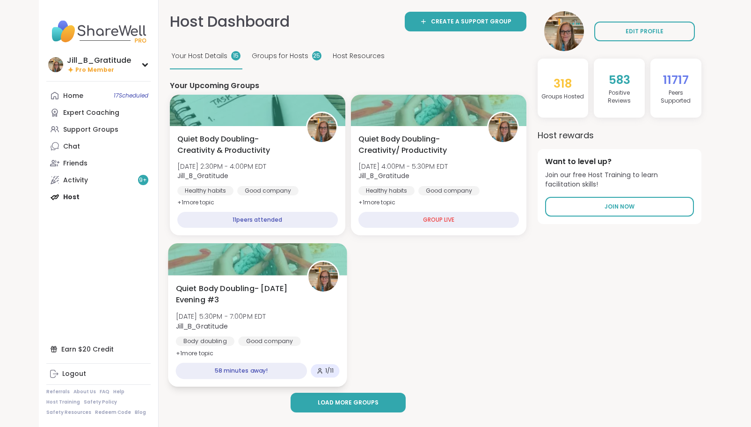
click at [309, 325] on div "Quiet Body Doubling- Saturday Evening #3 Sat, Oct 11 | 5:30PM - 7:00PM EDT Jill…" at bounding box center [258, 321] width 164 height 76
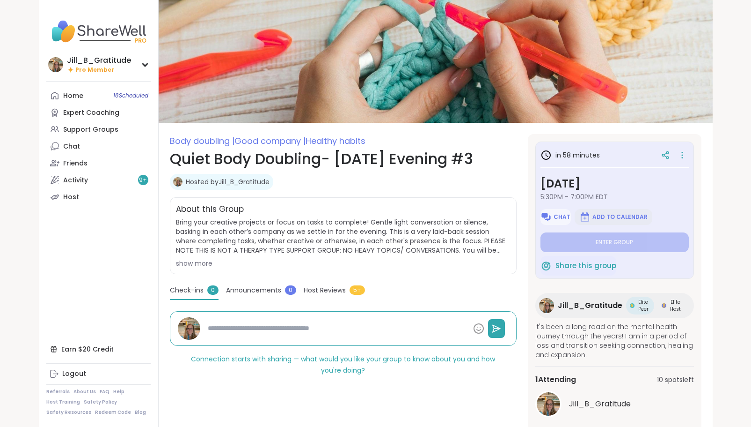
drag, startPoint x: 0, startPoint y: 0, endPoint x: 610, endPoint y: 216, distance: 646.8
click at [610, 216] on span "Add to Calendar" at bounding box center [620, 216] width 55 height 7
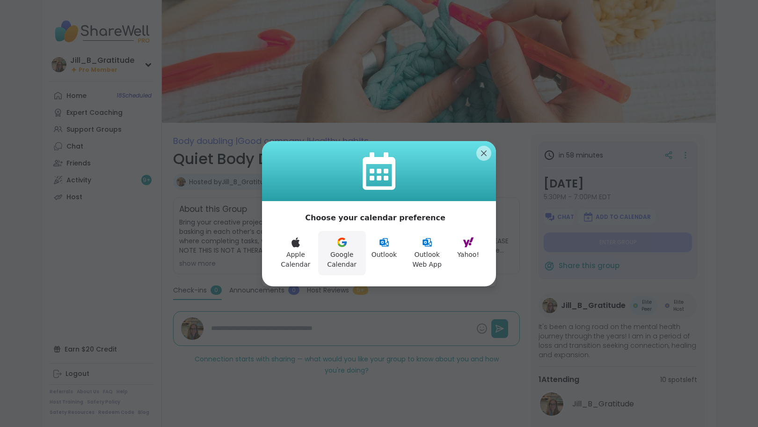
click at [348, 252] on button "Google Calendar" at bounding box center [342, 253] width 48 height 44
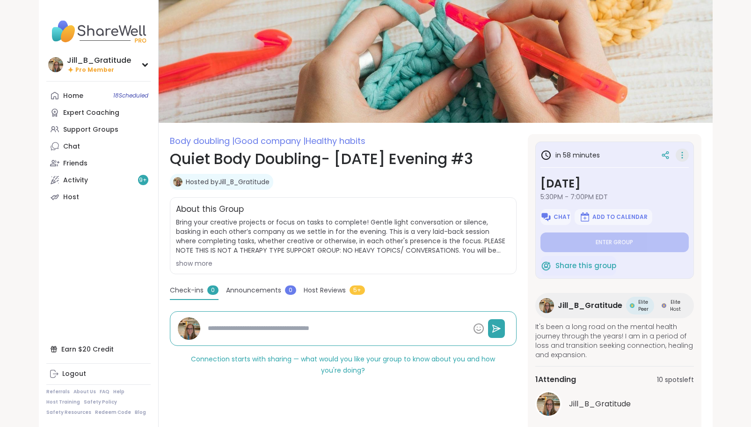
click at [683, 155] on icon at bounding box center [682, 154] width 9 height 13
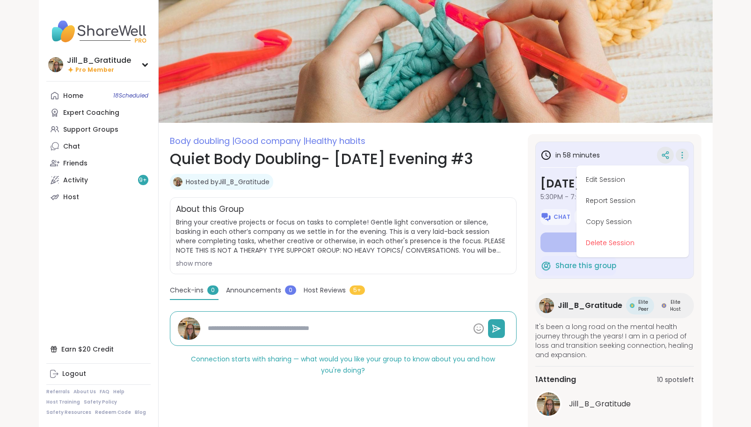
click at [666, 155] on icon at bounding box center [666, 155] width 8 height 8
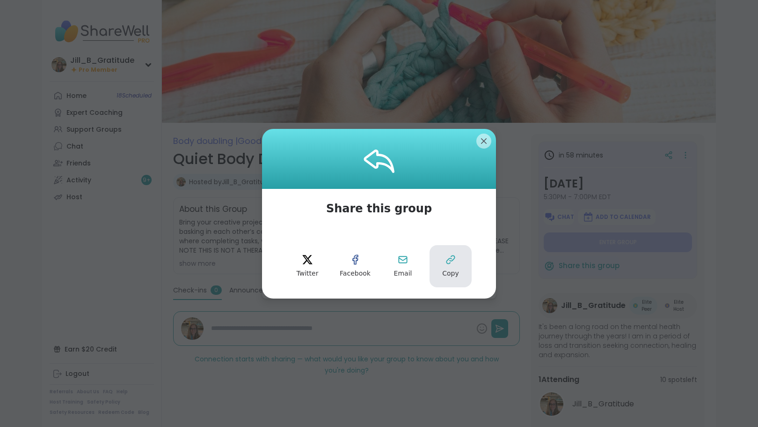
click at [447, 262] on icon at bounding box center [451, 259] width 8 height 8
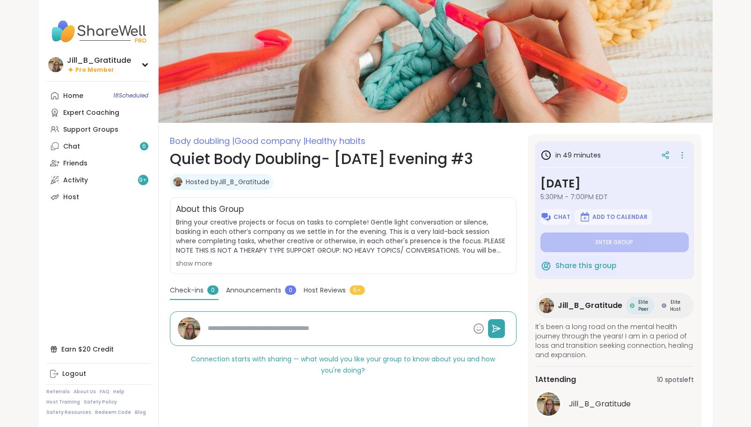
type textarea "*"
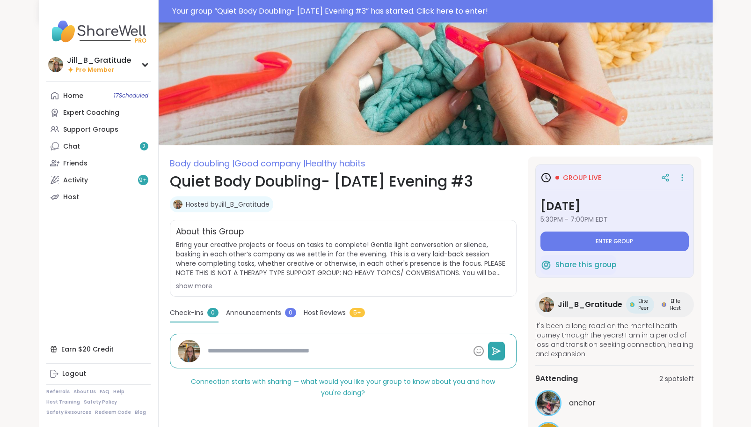
click at [590, 220] on span "5:30PM - 7:00PM EDT" at bounding box center [615, 218] width 148 height 9
click at [589, 235] on button "Enter group" at bounding box center [615, 241] width 148 height 20
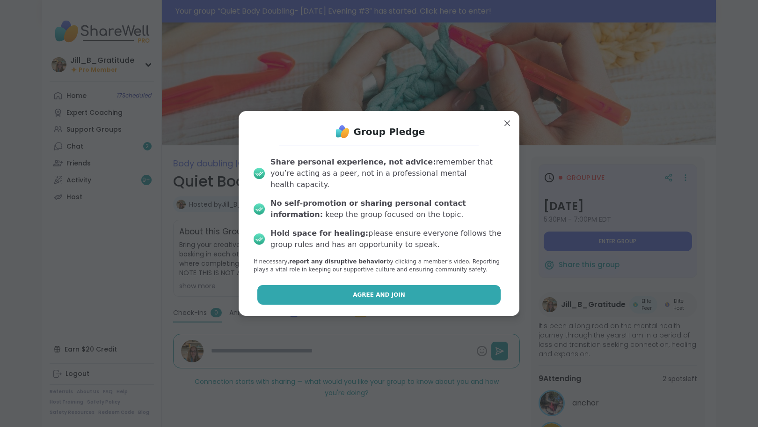
click at [410, 294] on button "Agree and Join" at bounding box center [379, 295] width 244 height 20
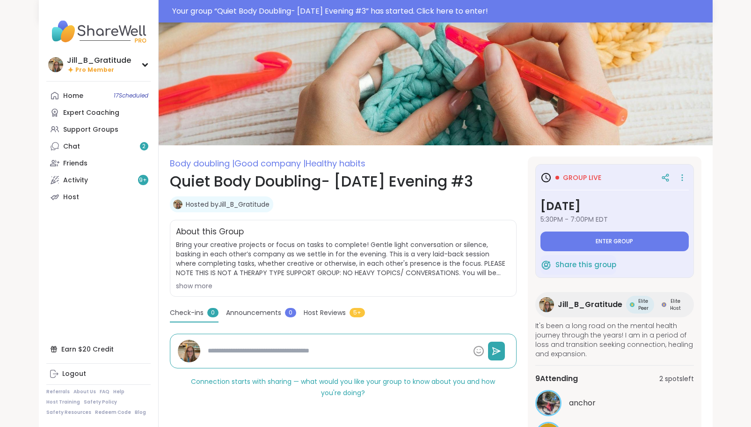
type textarea "*"
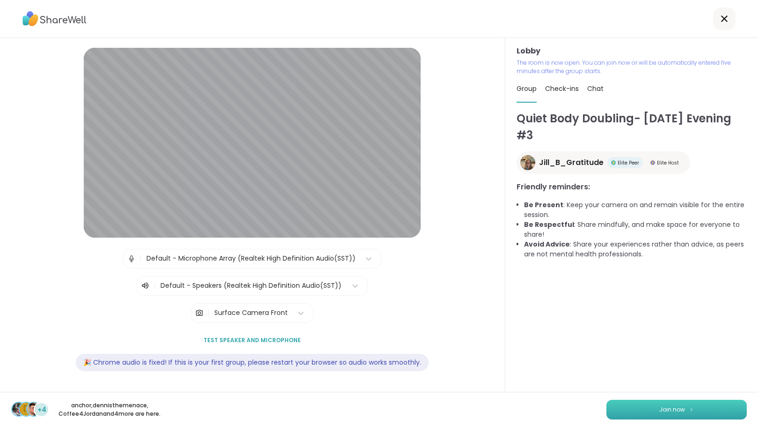
click at [651, 407] on button "Join now" at bounding box center [677, 409] width 140 height 20
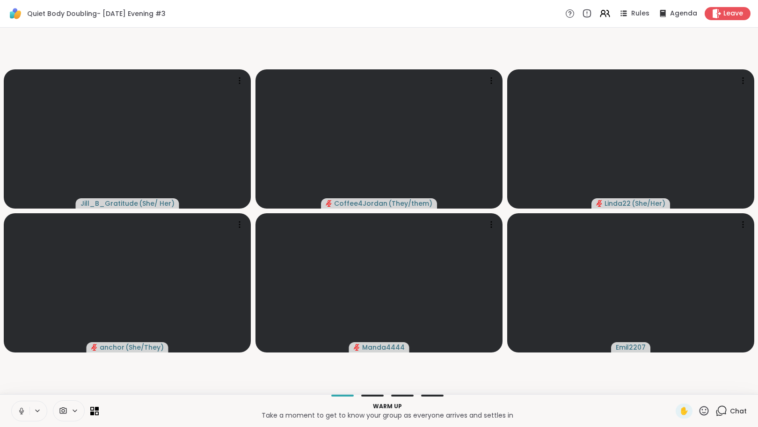
click at [721, 411] on icon at bounding box center [722, 410] width 12 height 12
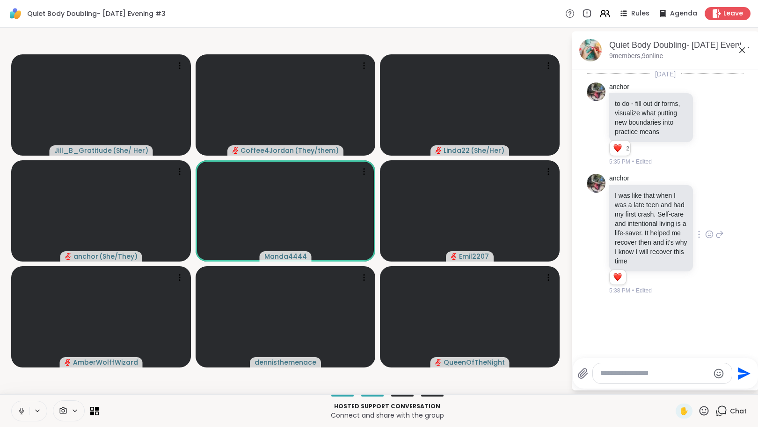
click at [706, 238] on icon at bounding box center [710, 233] width 8 height 9
click at [709, 224] on button "Select Reaction: Heart" at bounding box center [709, 219] width 19 height 19
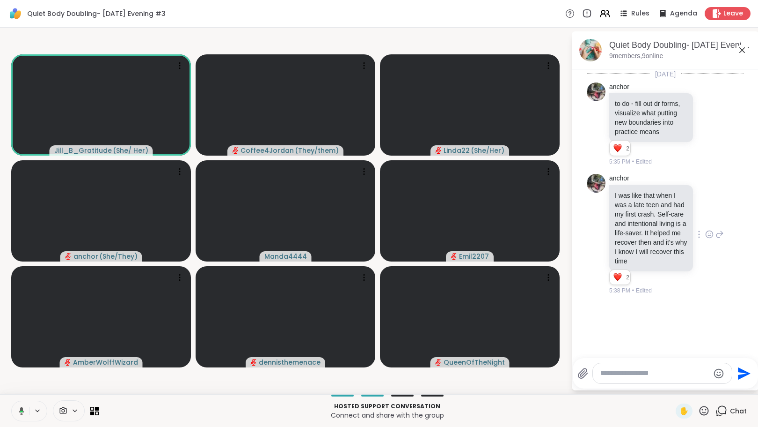
click at [706, 237] on icon at bounding box center [710, 233] width 8 height 9
click at [707, 223] on div "Select Reaction: Heart" at bounding box center [710, 219] width 8 height 8
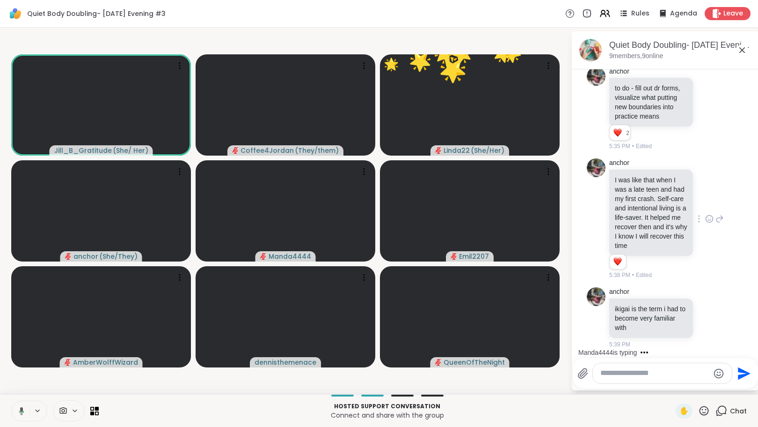
scroll to position [93, 0]
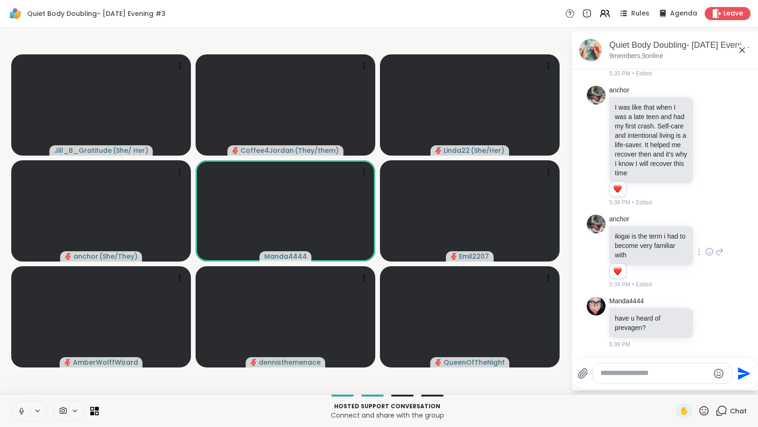
click at [706, 256] on icon at bounding box center [710, 251] width 8 height 9
click at [706, 241] on div "Select Reaction: Heart" at bounding box center [710, 236] width 8 height 8
click at [716, 257] on icon at bounding box center [720, 251] width 8 height 11
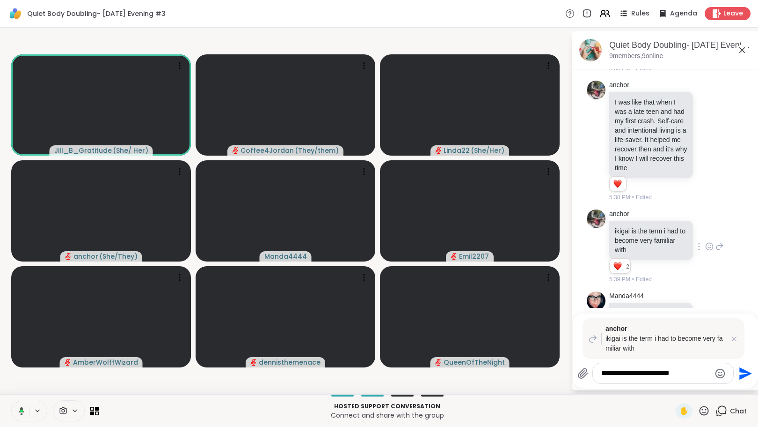
type textarea "**********"
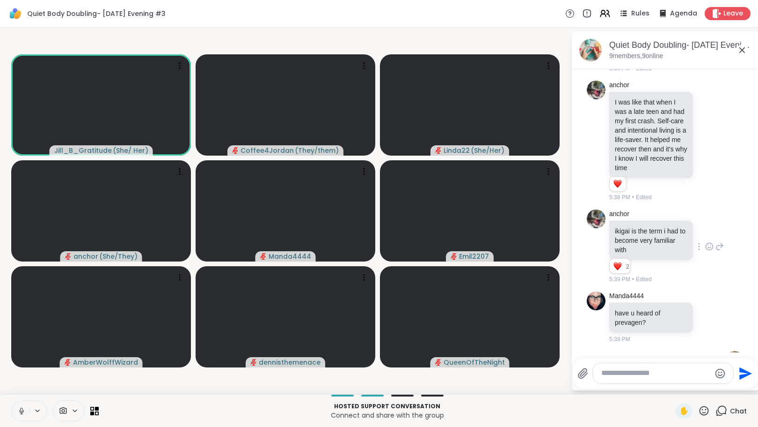
scroll to position [221, 0]
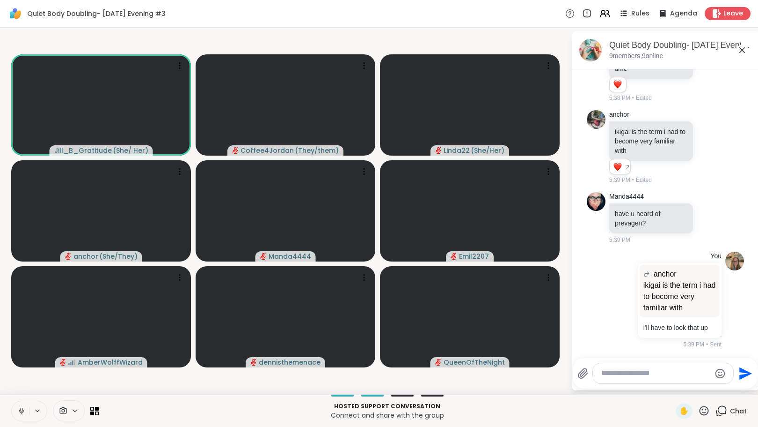
click at [22, 407] on icon at bounding box center [21, 410] width 8 height 8
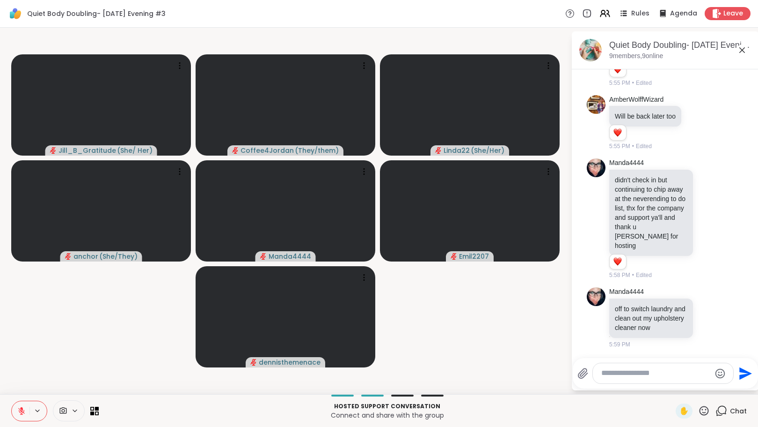
scroll to position [1313, 0]
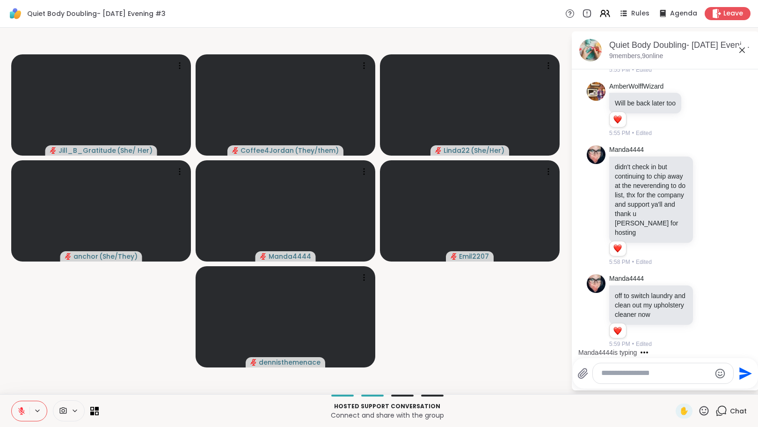
click at [625, 379] on div at bounding box center [663, 373] width 140 height 20
click at [624, 375] on textarea "Type your message" at bounding box center [656, 373] width 109 height 10
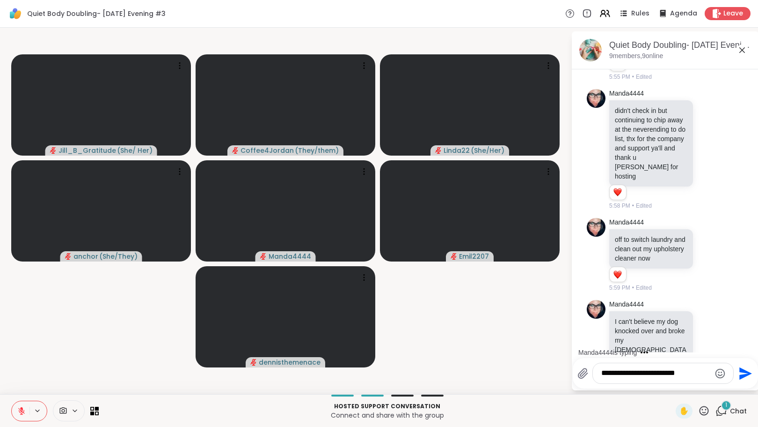
scroll to position [1391, 0]
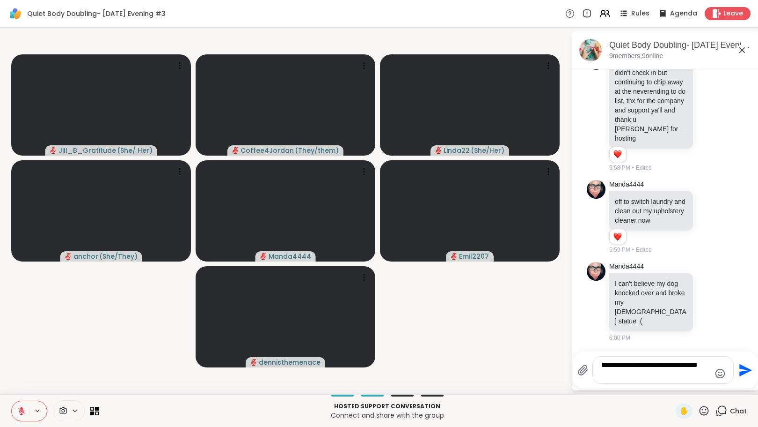
type textarea "**********"
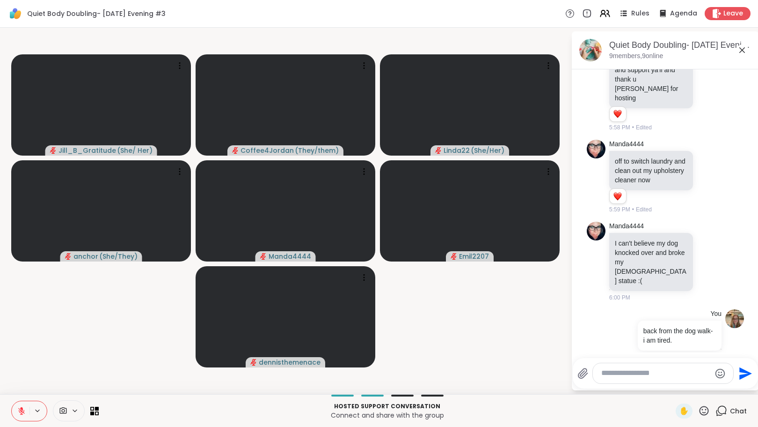
scroll to position [1450, 0]
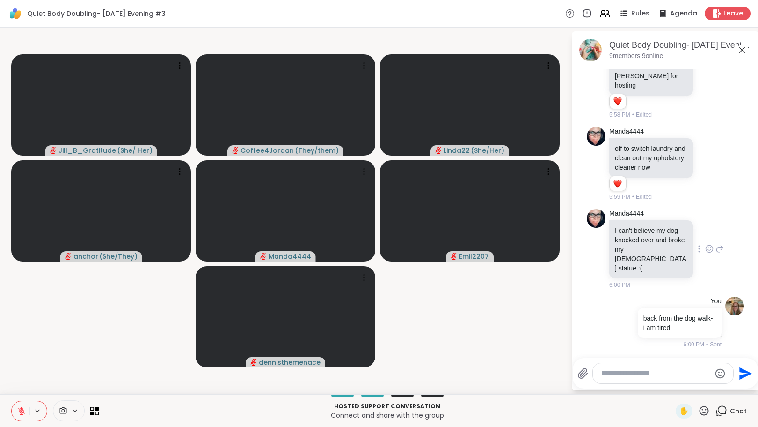
click at [706, 252] on icon at bounding box center [709, 248] width 7 height 7
click at [726, 238] on div "Select Reaction: Sad" at bounding box center [730, 233] width 8 height 8
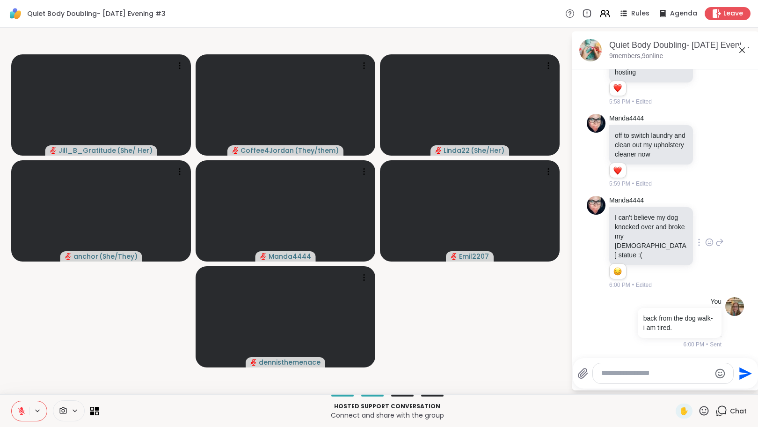
click at [717, 245] on icon at bounding box center [720, 242] width 7 height 7
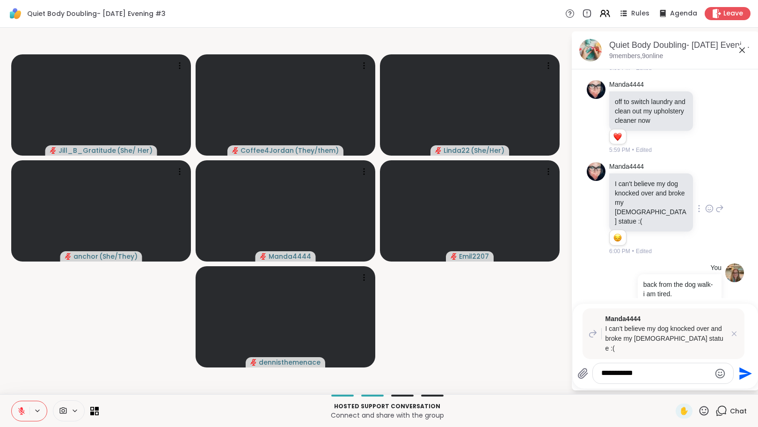
type textarea "**********"
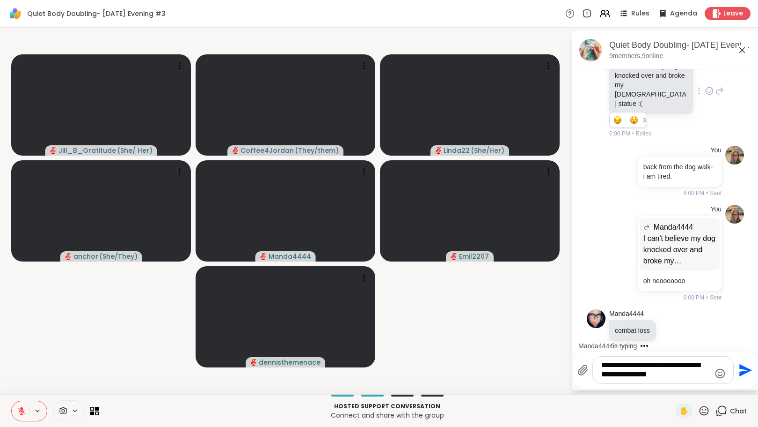
scroll to position [1624, 0]
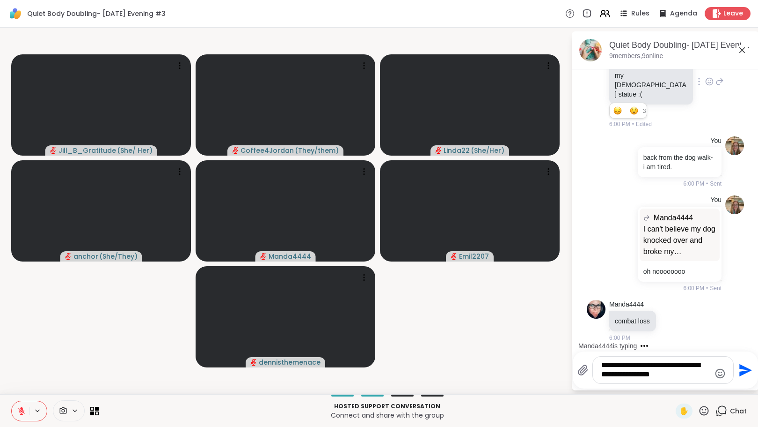
type textarea "**********"
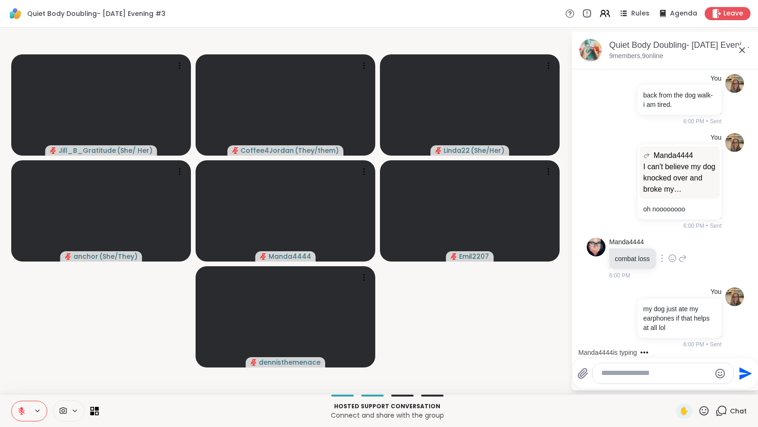
click at [685, 258] on icon at bounding box center [683, 257] width 8 height 11
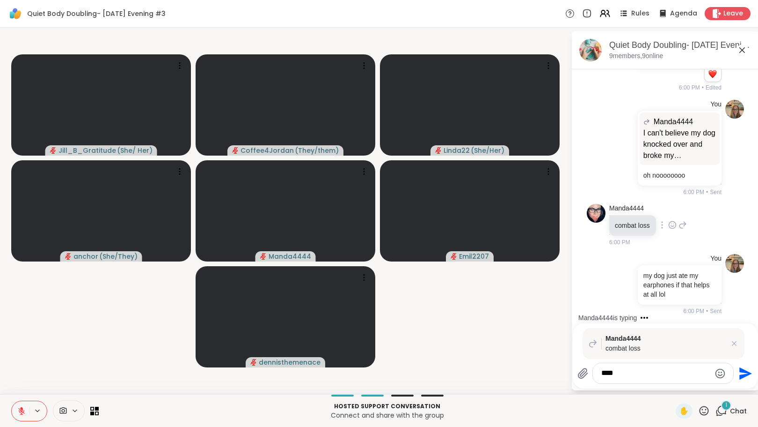
scroll to position [1794, 0]
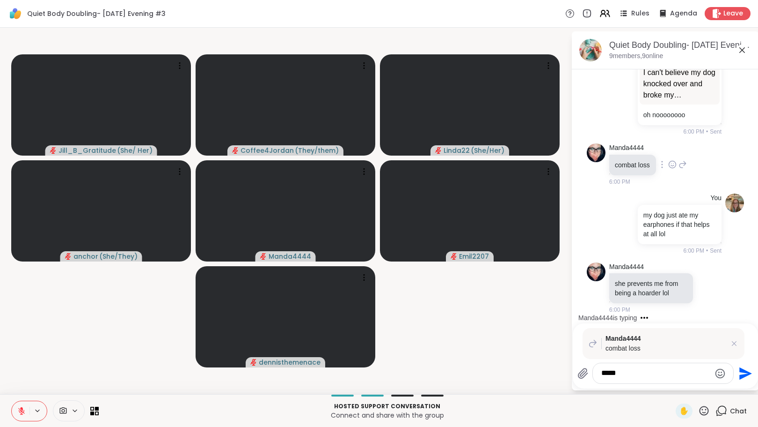
type textarea "******"
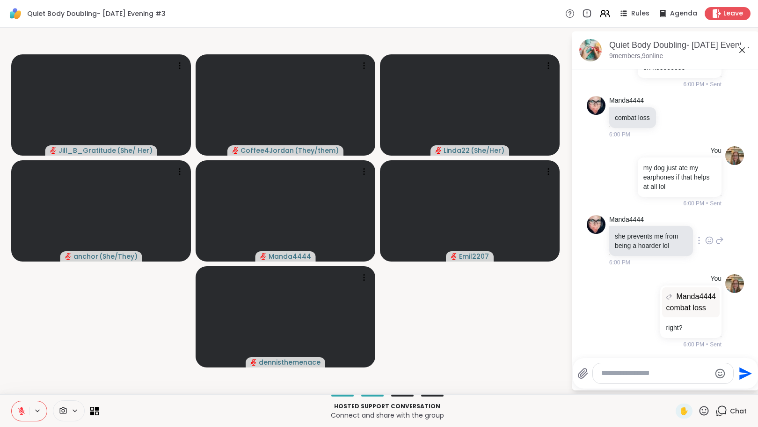
click at [706, 239] on icon at bounding box center [710, 239] width 8 height 9
click at [664, 228] on div "Select Reaction: Joy" at bounding box center [668, 225] width 8 height 8
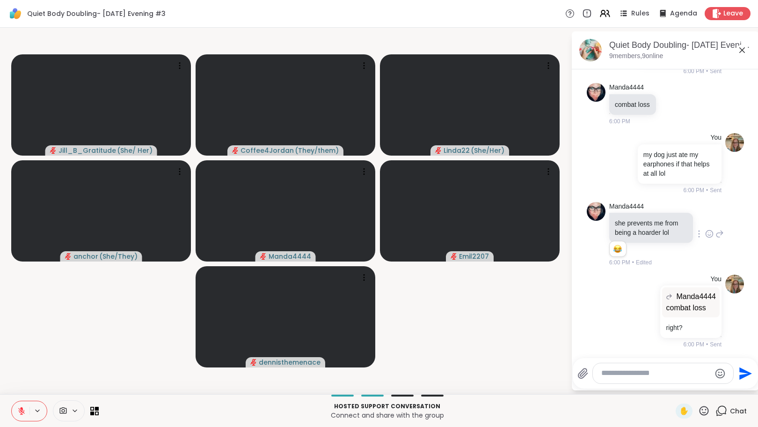
click at [716, 239] on icon at bounding box center [720, 233] width 8 height 11
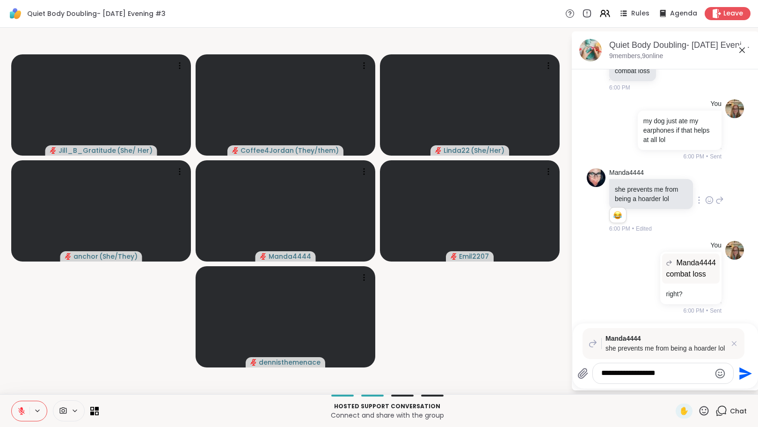
type textarea "**********"
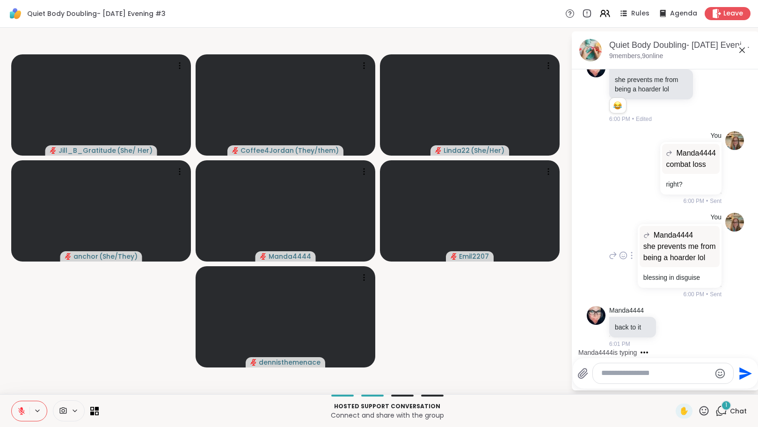
scroll to position [2008, 0]
click at [674, 326] on icon at bounding box center [673, 326] width 8 height 9
click at [650, 315] on div "Select Reaction: Thumbs up" at bounding box center [652, 311] width 8 height 8
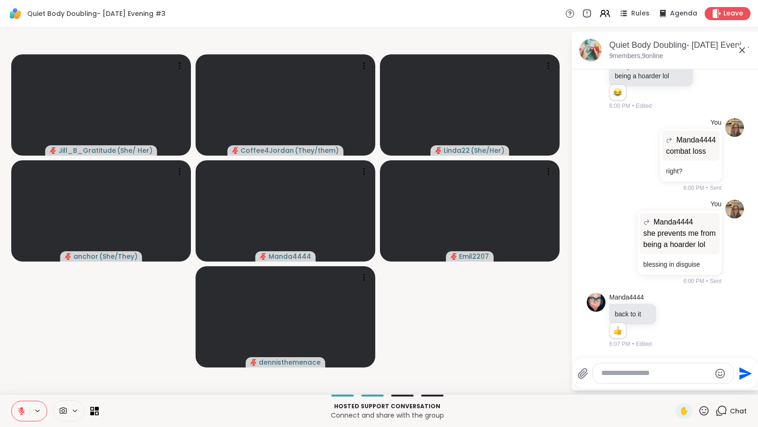
click at [684, 323] on icon at bounding box center [683, 319] width 8 height 11
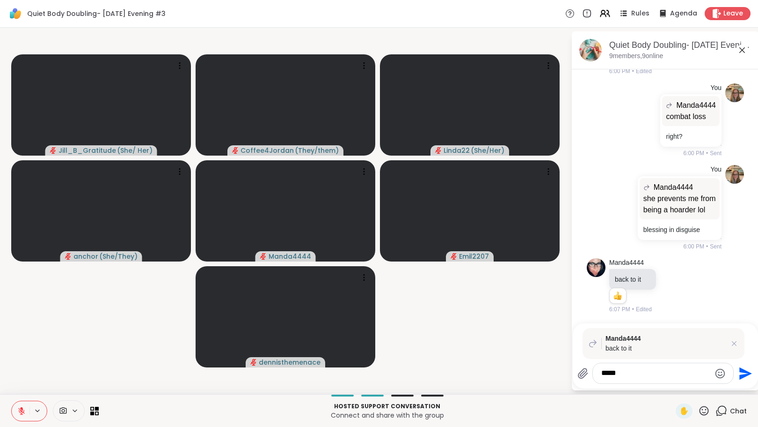
type textarea "*****"
click at [744, 372] on icon "Send" at bounding box center [746, 373] width 13 height 13
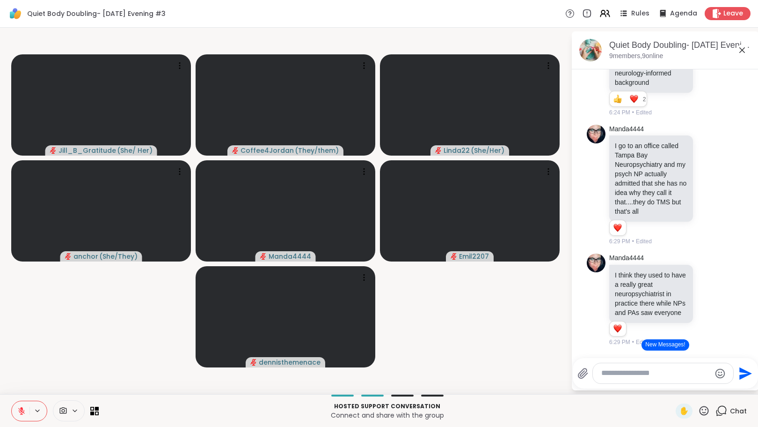
scroll to position [2554, 0]
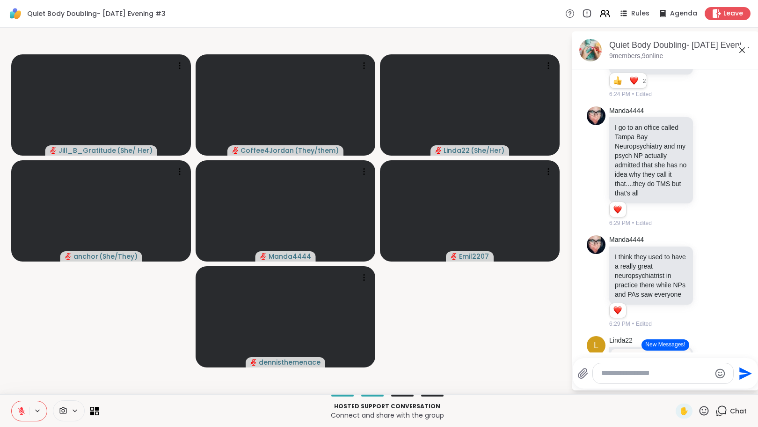
click at [706, 61] on icon at bounding box center [710, 55] width 8 height 9
click at [700, 51] on button "Select Reaction: Heart" at bounding box center [709, 41] width 19 height 19
click at [706, 171] on icon at bounding box center [710, 166] width 8 height 9
click at [706, 155] on div "Select Reaction: Heart" at bounding box center [710, 151] width 8 height 8
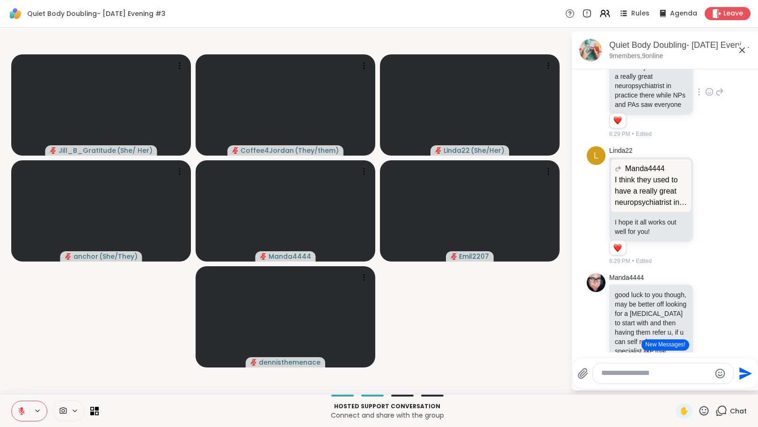
scroll to position [2695, 0]
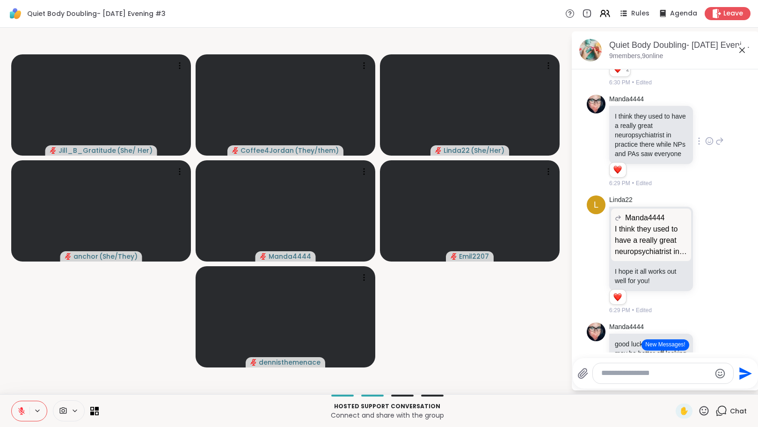
click at [706, 146] on icon at bounding box center [710, 140] width 8 height 9
click at [706, 130] on div "Select Reaction: Heart" at bounding box center [710, 126] width 8 height 8
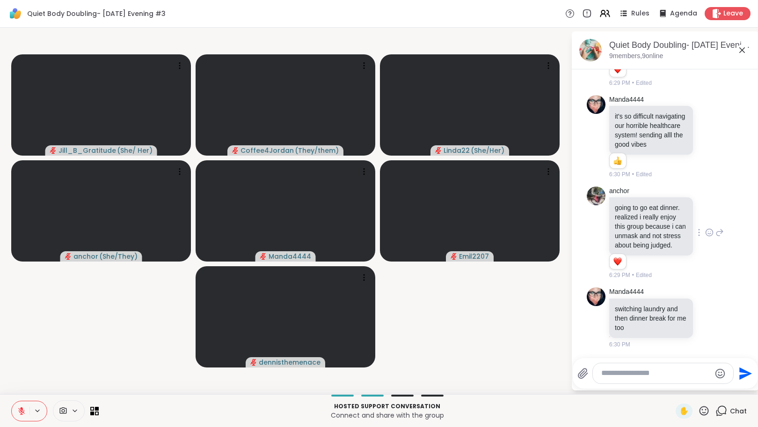
scroll to position [3156, 0]
click at [706, 317] on icon at bounding box center [710, 316] width 8 height 9
click at [700, 302] on button "Select Reaction: Heart" at bounding box center [709, 302] width 19 height 19
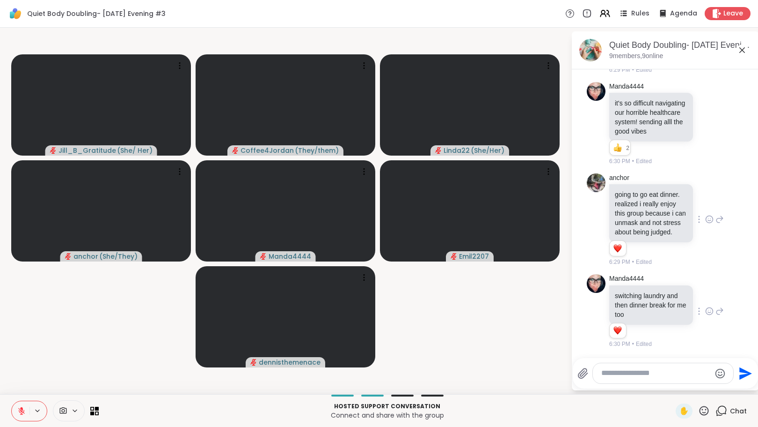
click at [708, 220] on icon at bounding box center [709, 220] width 3 height 1
click at [706, 200] on div "Select Reaction: Heart" at bounding box center [710, 204] width 8 height 8
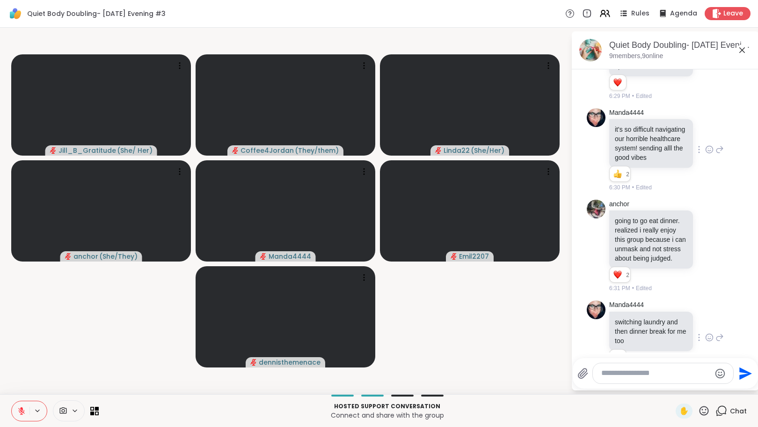
click at [695, 155] on div at bounding box center [709, 149] width 29 height 11
click at [706, 154] on icon at bounding box center [710, 149] width 8 height 9
click at [706, 139] on div "Select Reaction: Heart" at bounding box center [710, 134] width 8 height 8
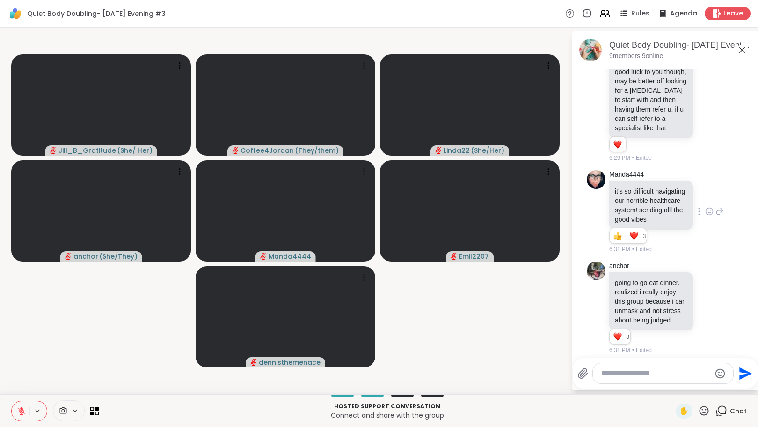
scroll to position [2935, 0]
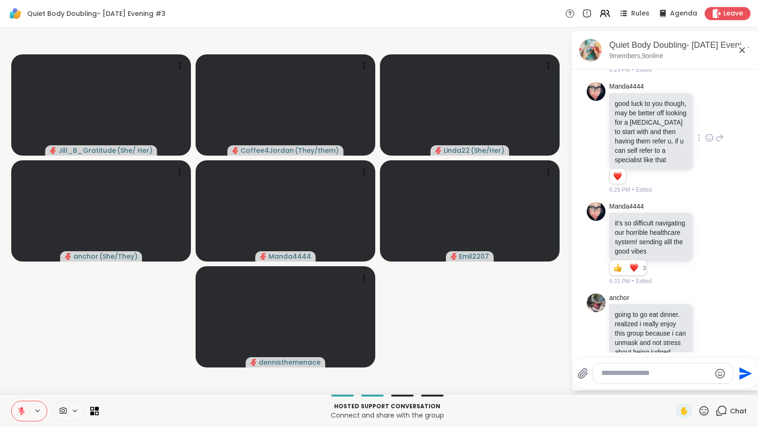
click at [706, 142] on icon at bounding box center [710, 137] width 8 height 9
click at [706, 127] on div "Select Reaction: Heart" at bounding box center [710, 122] width 8 height 8
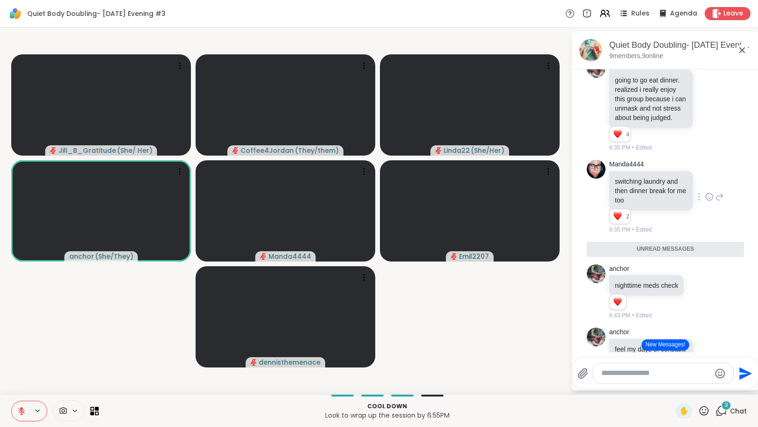
scroll to position [3264, 0]
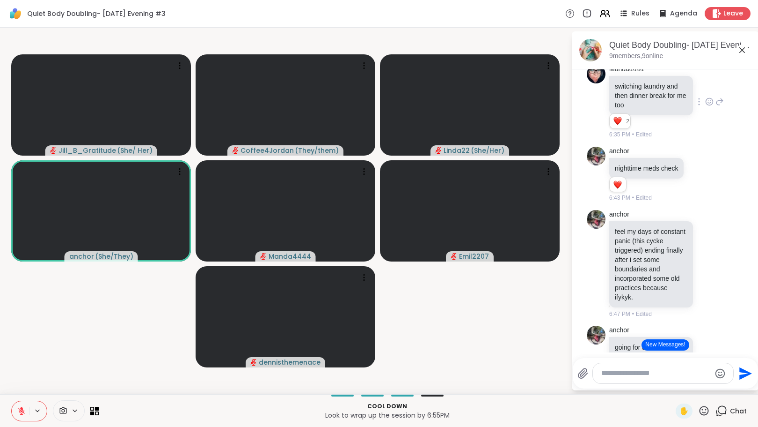
click at [646, 345] on button "New Messages!" at bounding box center [665, 344] width 47 height 11
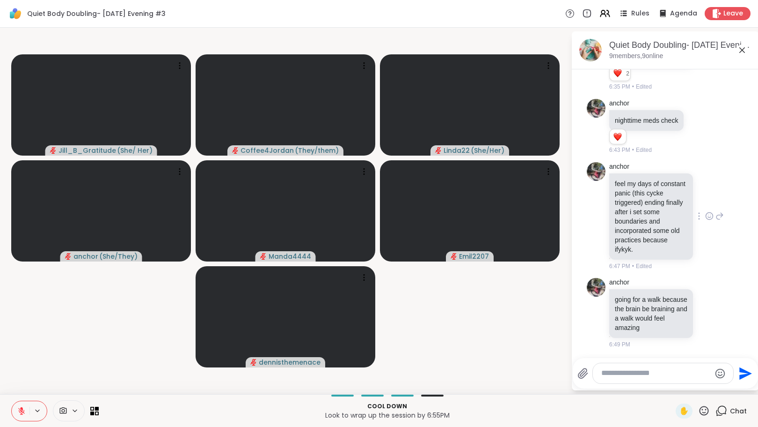
click at [706, 218] on icon at bounding box center [710, 215] width 8 height 9
click at [706, 200] on div "Select Reaction: Heart" at bounding box center [710, 201] width 8 height 8
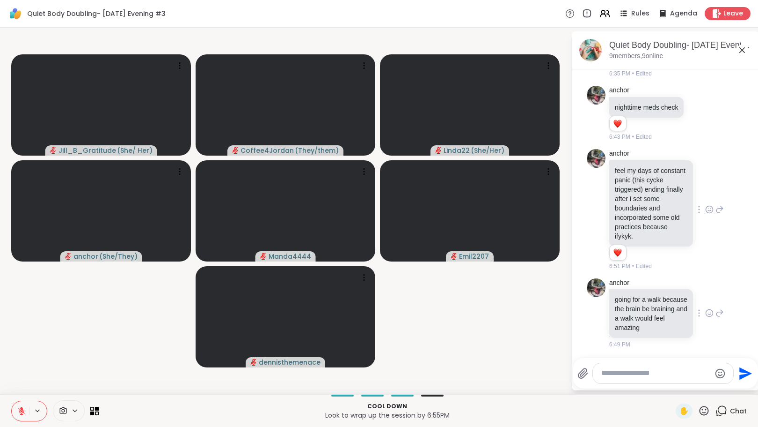
click at [706, 317] on icon at bounding box center [710, 312] width 8 height 9
click at [706, 302] on div "Select Reaction: Heart" at bounding box center [710, 298] width 8 height 8
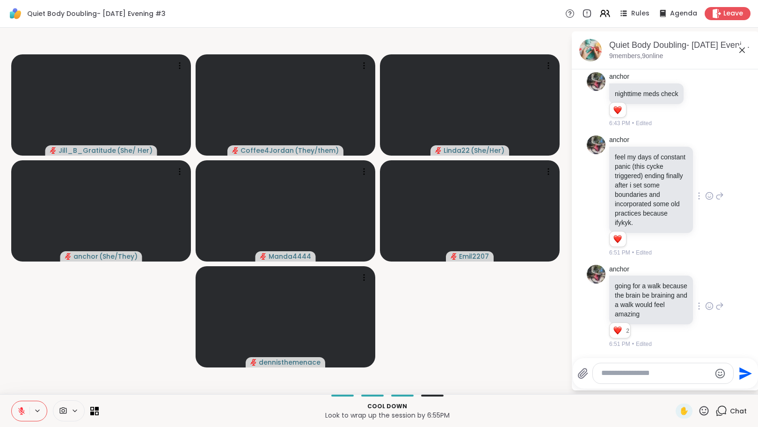
scroll to position [3462, 0]
click at [18, 413] on icon at bounding box center [21, 410] width 8 height 8
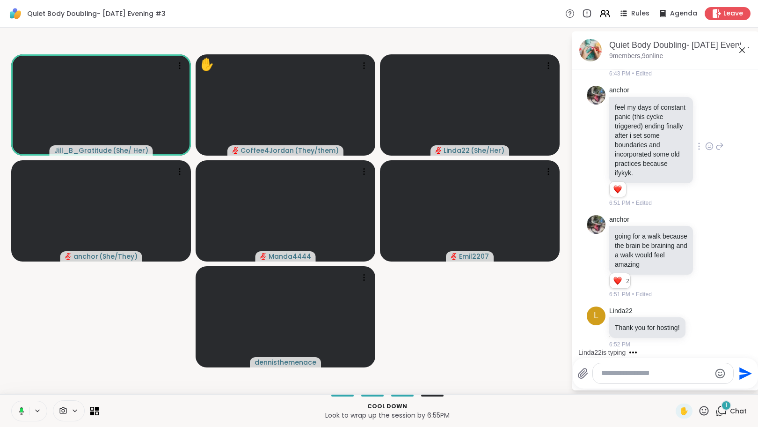
scroll to position [3521, 0]
click at [626, 379] on div at bounding box center [663, 373] width 140 height 20
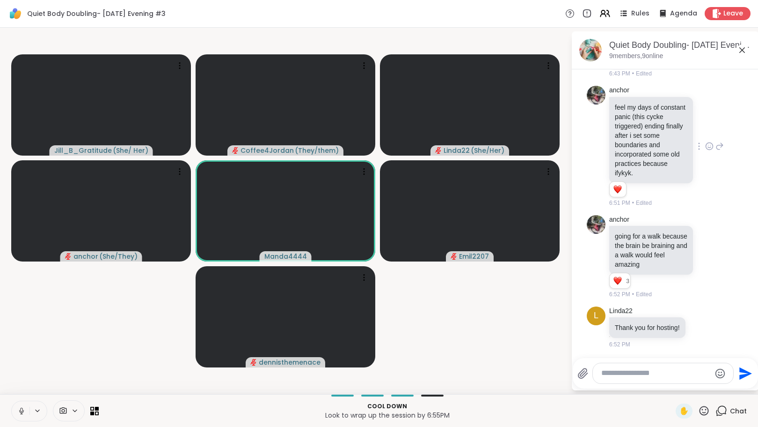
click at [633, 374] on textarea "Type your message" at bounding box center [656, 373] width 109 height 10
click at [701, 328] on icon at bounding box center [702, 328] width 3 height 1
click at [699, 308] on div "Select Reaction: Heart" at bounding box center [702, 312] width 8 height 8
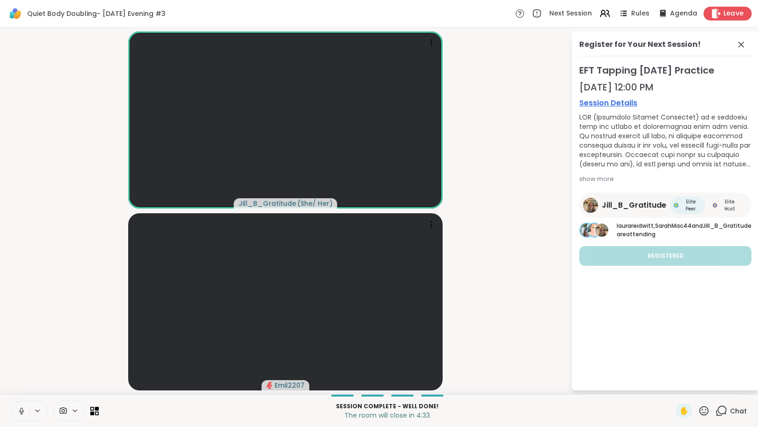
click at [724, 13] on span "Leave" at bounding box center [734, 14] width 21 height 10
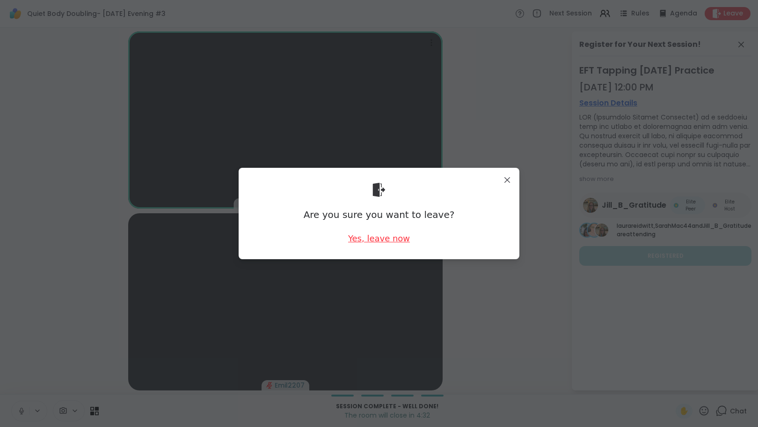
click at [391, 236] on div "Yes, leave now" at bounding box center [379, 238] width 62 height 12
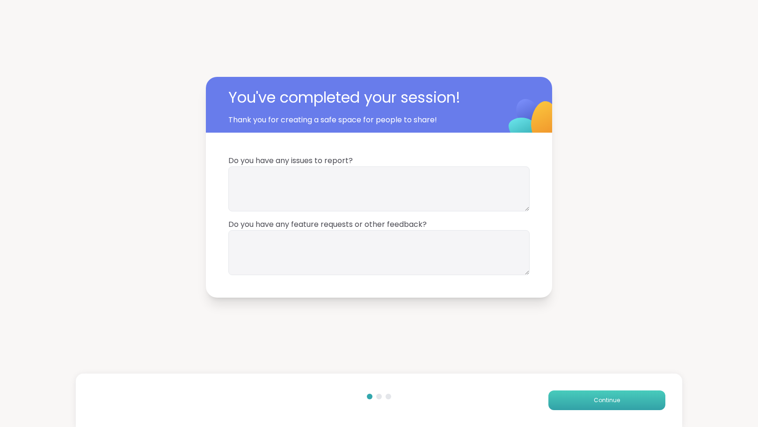
click at [587, 393] on button "Continue" at bounding box center [607, 400] width 117 height 20
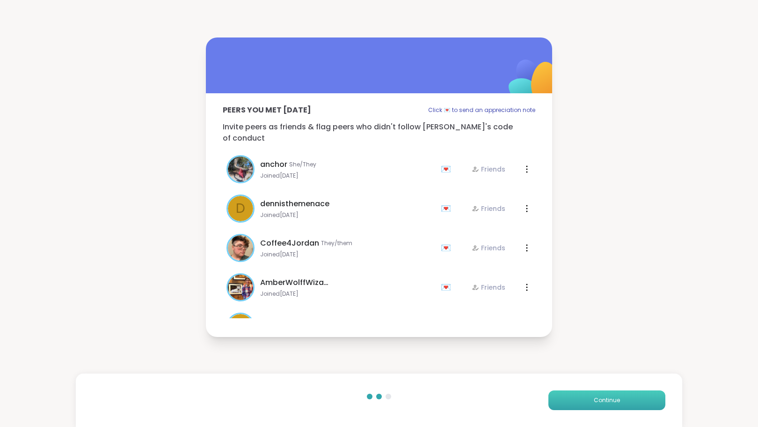
click at [594, 402] on span "Continue" at bounding box center [607, 400] width 26 height 8
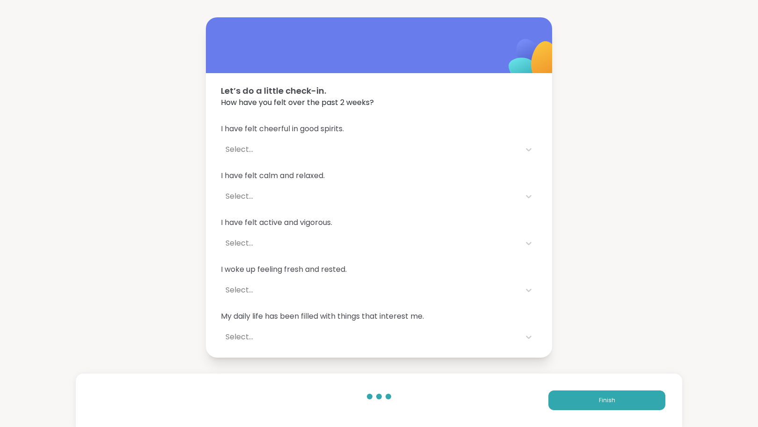
drag, startPoint x: 592, startPoint y: 403, endPoint x: 572, endPoint y: 412, distance: 22.2
click at [592, 403] on button "Finish" at bounding box center [607, 400] width 117 height 20
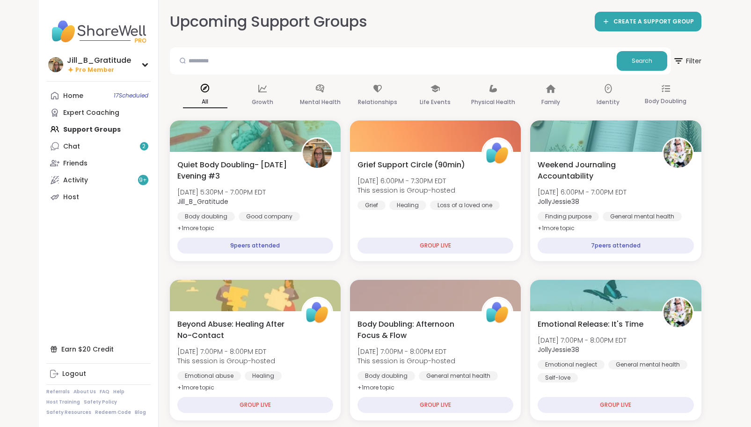
click at [99, 132] on div "Home 17 Scheduled Expert Coaching Support Groups Chat 2 Friends Activity 9 + Ho…" at bounding box center [98, 146] width 104 height 118
click at [99, 129] on div "Home 17 Scheduled Expert Coaching Support Groups Chat 2 Friends Activity 9 + Ho…" at bounding box center [98, 146] width 104 height 118
click at [96, 97] on link "Home 17 Scheduled" at bounding box center [98, 95] width 104 height 17
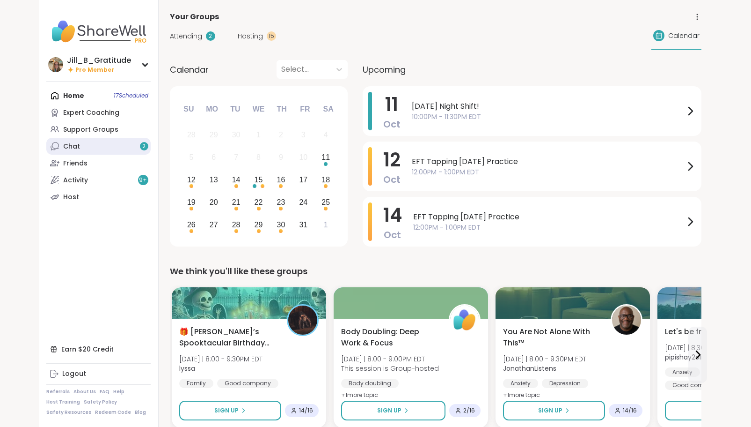
click at [104, 142] on link "Chat 2" at bounding box center [98, 146] width 104 height 17
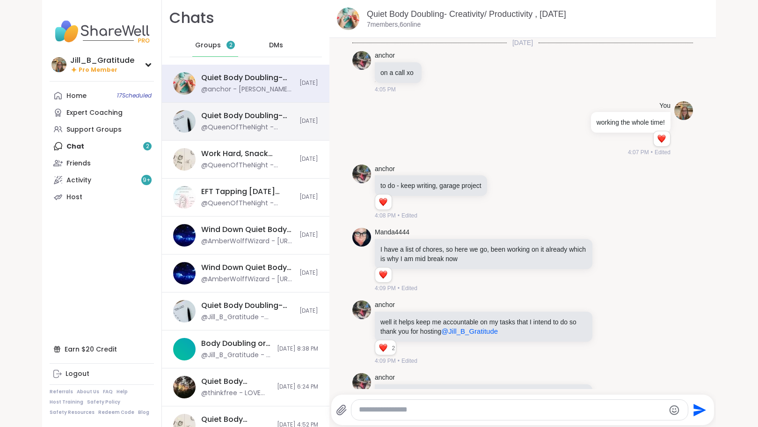
scroll to position [1252, 0]
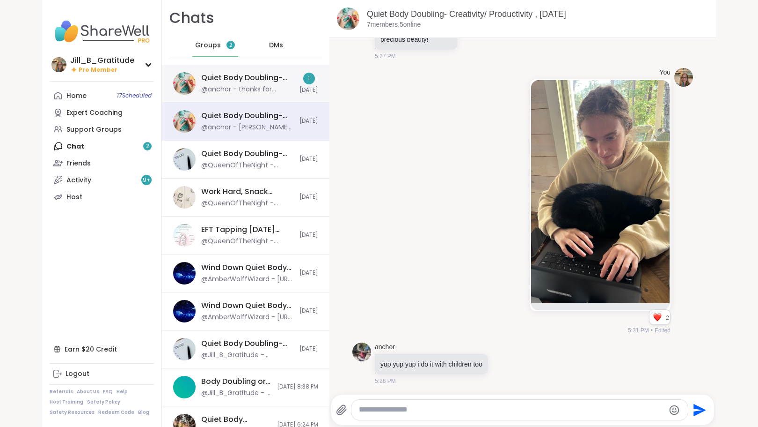
click at [232, 84] on div "Quiet Body Doubling- Saturday Evening #3, Oct 11 @anchor - thanks for hosting. …" at bounding box center [247, 84] width 93 height 22
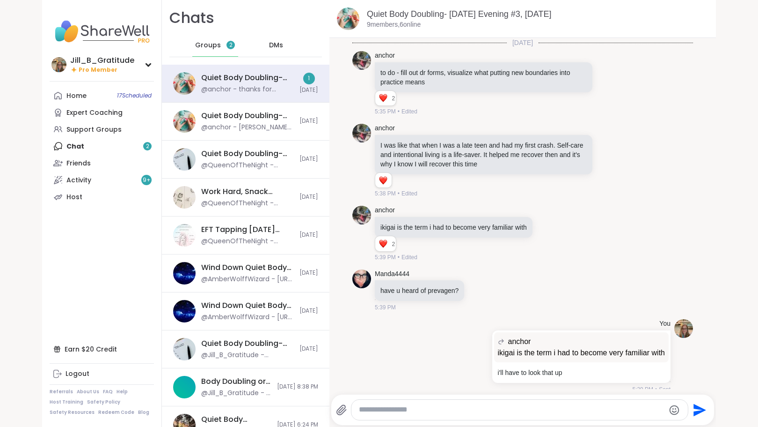
scroll to position [2737, 0]
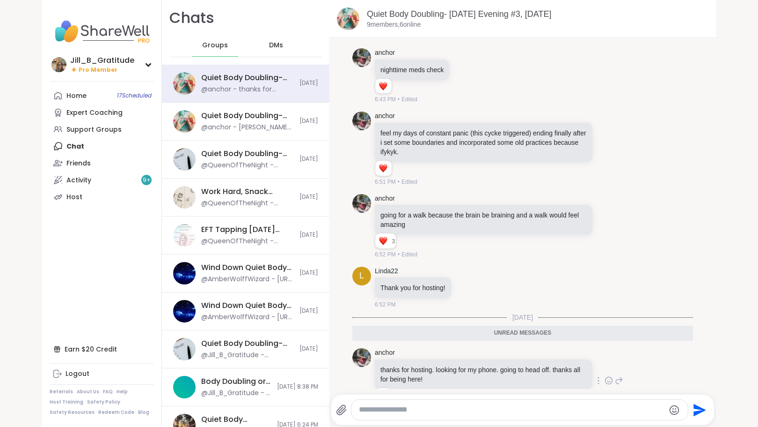
click at [608, 381] on icon at bounding box center [609, 381] width 3 height 1
click at [530, 361] on div "Select Reaction: Heart" at bounding box center [534, 365] width 8 height 8
click at [463, 282] on icon at bounding box center [467, 286] width 8 height 9
click at [463, 268] on div "Select Reaction: Heart" at bounding box center [467, 272] width 8 height 8
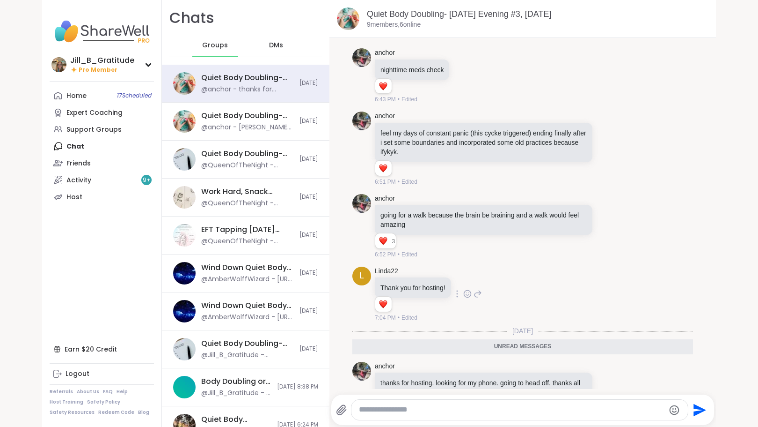
click at [405, 410] on textarea "Type your message" at bounding box center [512, 409] width 306 height 10
type textarea "**********"
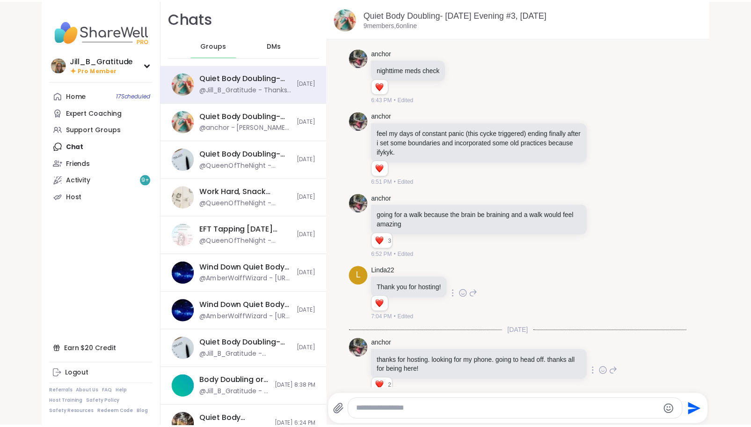
scroll to position [2788, 0]
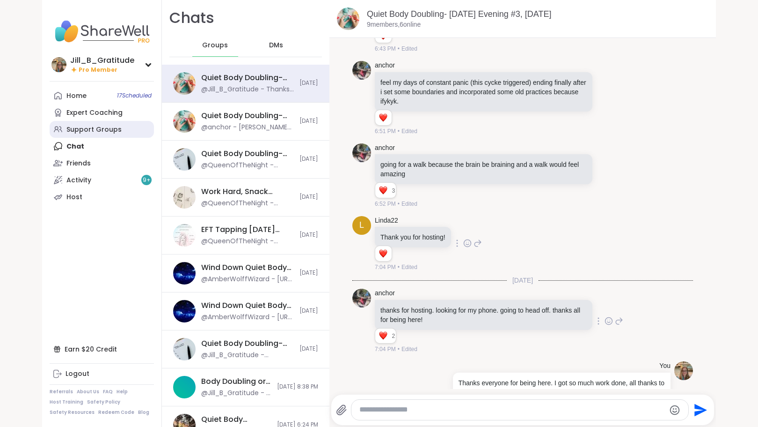
click at [83, 129] on div "Support Groups" at bounding box center [93, 129] width 55 height 9
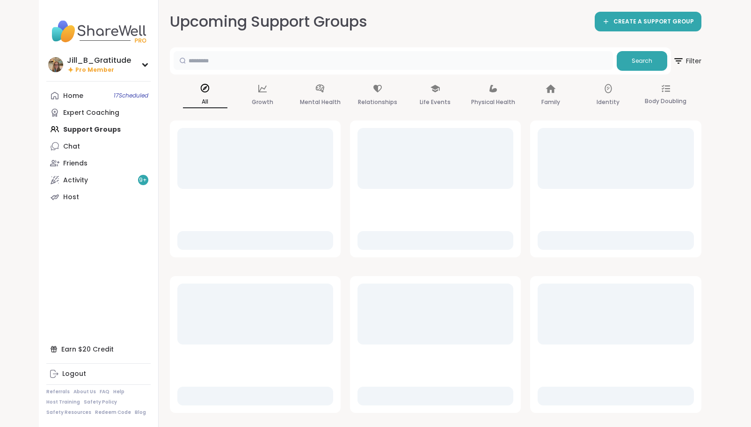
click at [265, 66] on input "text" at bounding box center [394, 60] width 440 height 19
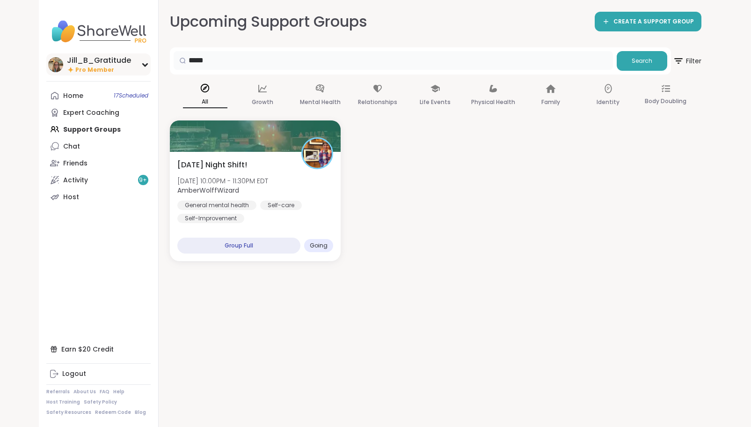
drag, startPoint x: 265, startPoint y: 66, endPoint x: 135, endPoint y: 62, distance: 129.3
click at [135, 62] on div "Jill_B_Gratitude Pro Member Profile Membership Settings Help Home 17 Scheduled …" at bounding box center [376, 213] width 674 height 427
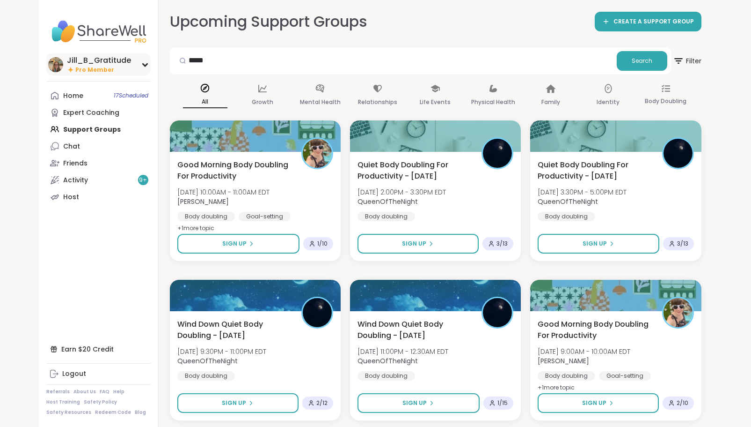
click at [140, 60] on div "Jill_B_Gratitude Pro Member" at bounding box center [98, 64] width 104 height 22
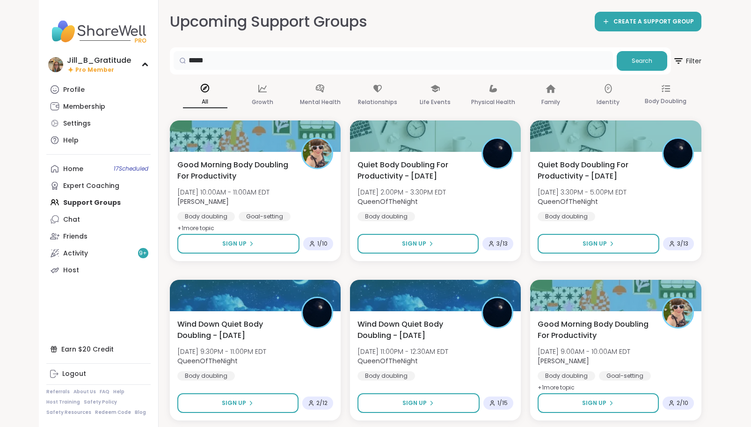
drag, startPoint x: 221, startPoint y: 59, endPoint x: 170, endPoint y: 60, distance: 51.0
click at [170, 60] on div "***** Search" at bounding box center [420, 60] width 501 height 27
type input "*****"
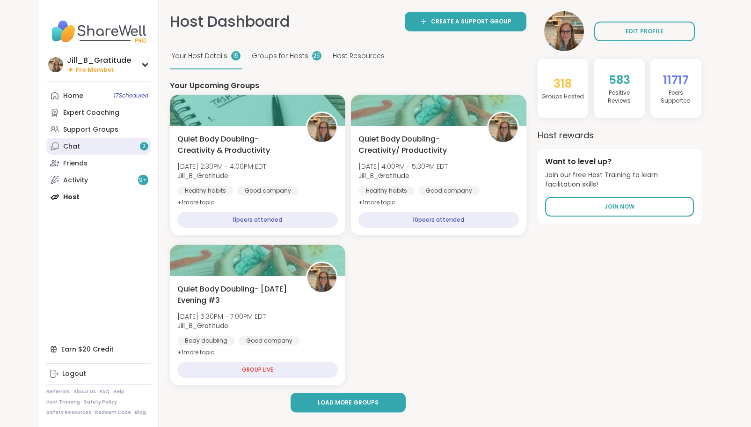
click at [130, 143] on link "Chat 2" at bounding box center [98, 146] width 104 height 17
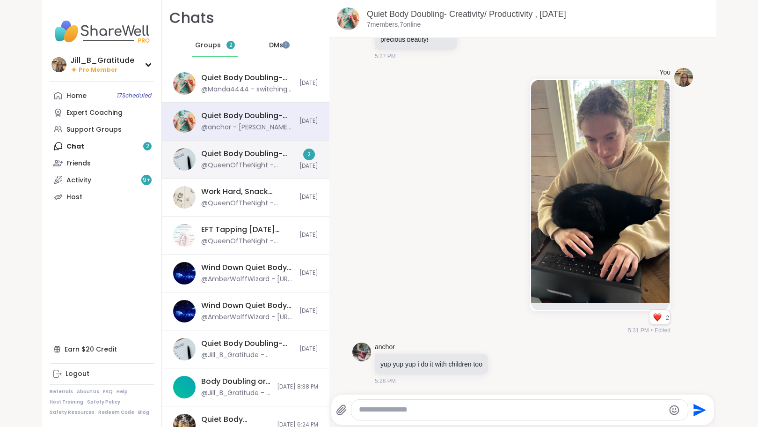
click at [235, 158] on div "Quiet Body Doubling- Creativity & Productivity, [DATE]" at bounding box center [247, 153] width 93 height 10
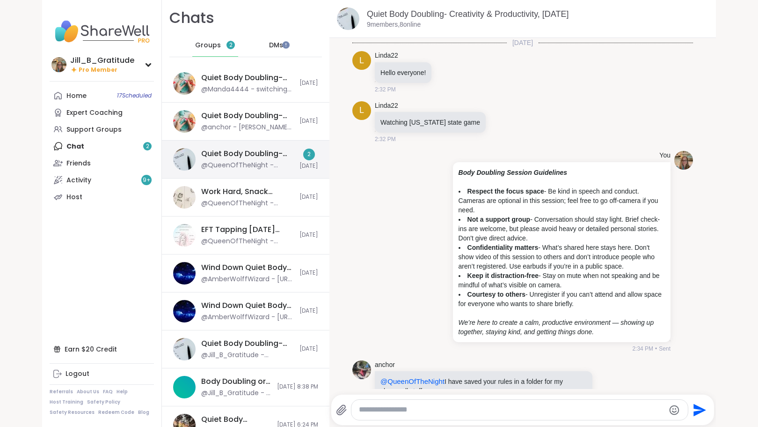
scroll to position [917, 0]
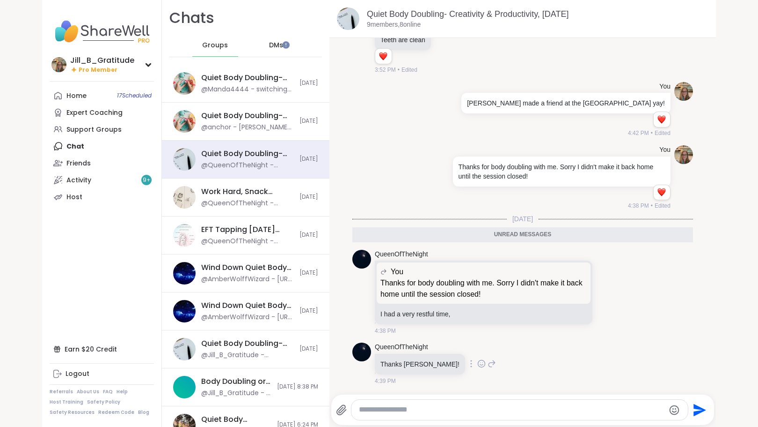
click at [478, 363] on icon at bounding box center [482, 363] width 8 height 9
click at [478, 353] on span "Select Reaction: Heart" at bounding box center [482, 348] width 8 height 9
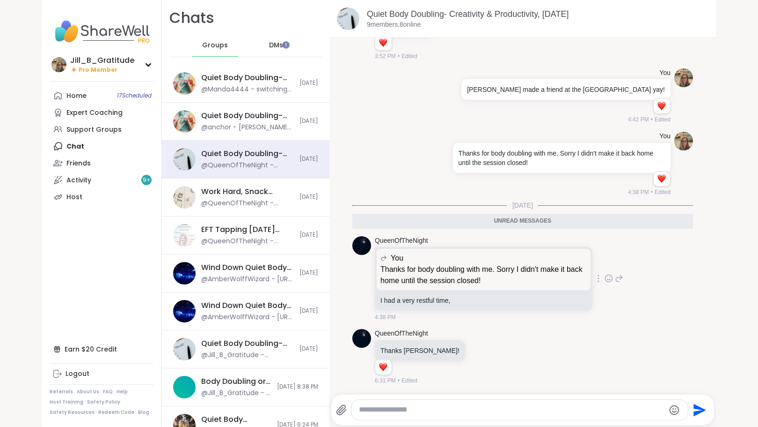
click at [605, 278] on icon at bounding box center [609, 277] width 8 height 9
click at [525, 265] on button "Select Reaction: Heart" at bounding box center [534, 263] width 19 height 19
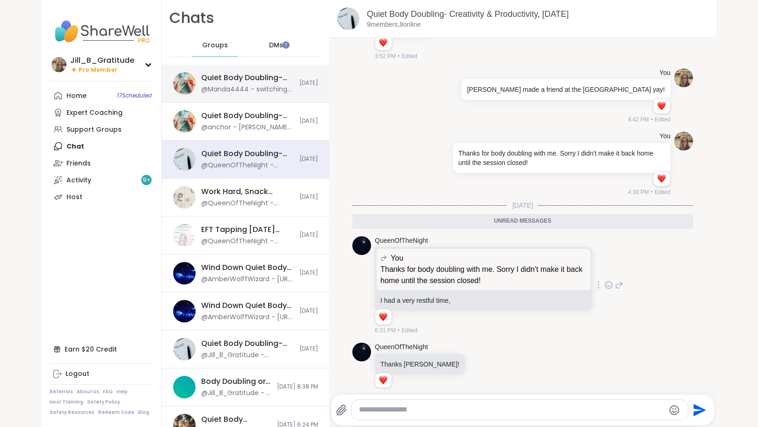
click at [222, 96] on div "Quiet Body Doubling- [DATE] Evening #3, [DATE] @Manda4444 - switching laundry a…" at bounding box center [246, 84] width 168 height 38
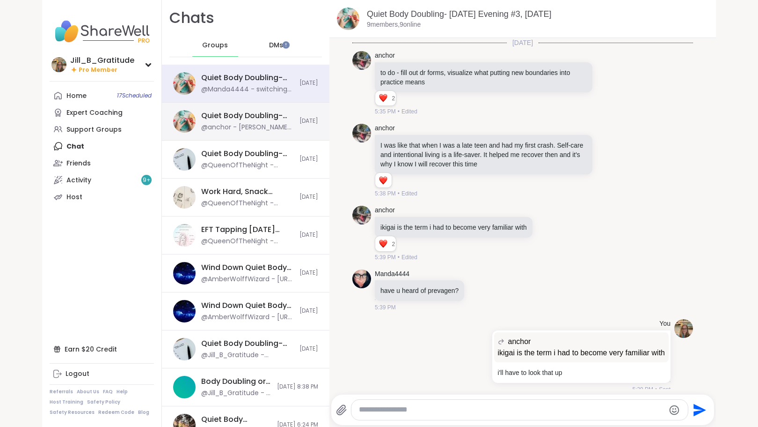
scroll to position [2365, 0]
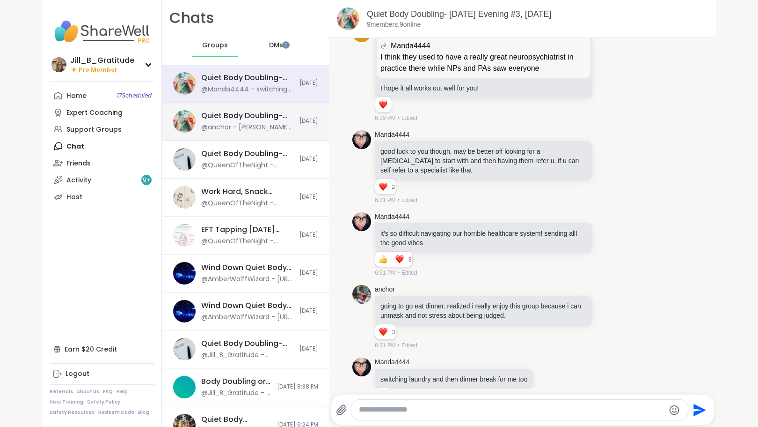
click at [221, 118] on div "Quiet Body Doubling- Creativity/ Productivity , [DATE]" at bounding box center [247, 115] width 93 height 10
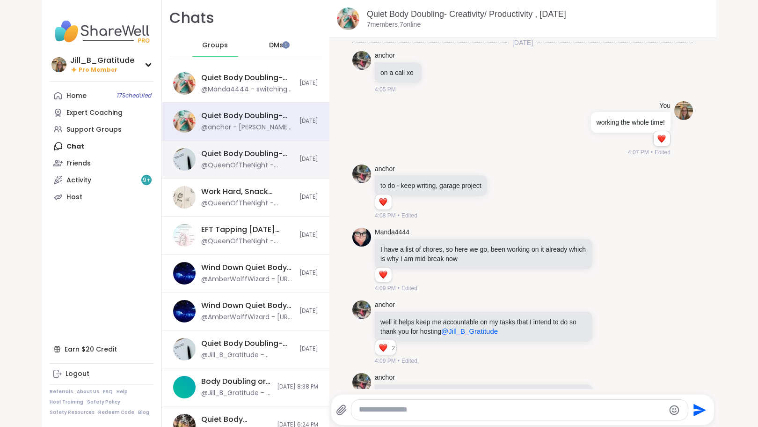
scroll to position [1252, 0]
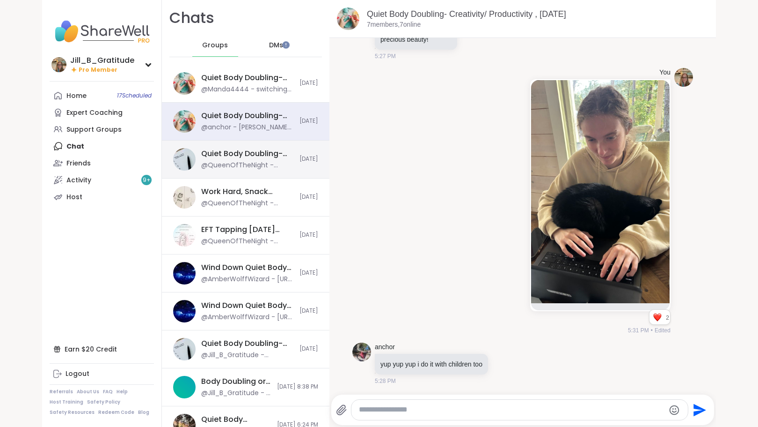
click at [225, 144] on div "Quiet Body Doubling- Creativity & Productivity, [DATE] @QueenOfTheNight - Thank…" at bounding box center [246, 159] width 168 height 38
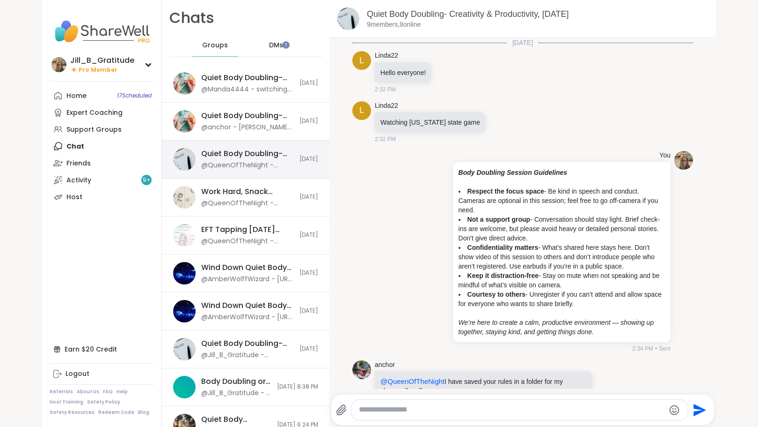
scroll to position [912, 0]
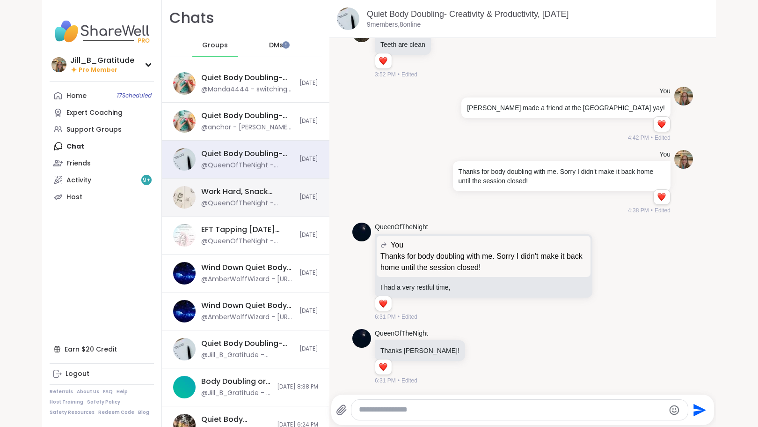
click at [221, 190] on div "Work Hard, Snack Harder Lunch Time Body Doubling, [DATE]" at bounding box center [247, 191] width 93 height 10
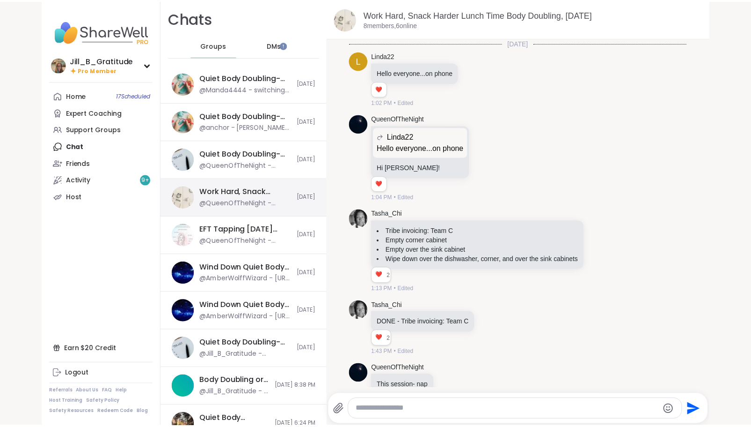
scroll to position [379, 0]
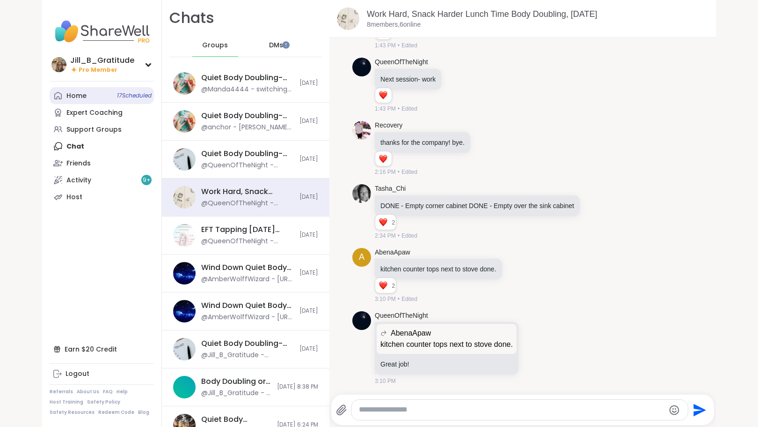
click at [101, 96] on link "Home 17 Scheduled" at bounding box center [102, 95] width 104 height 17
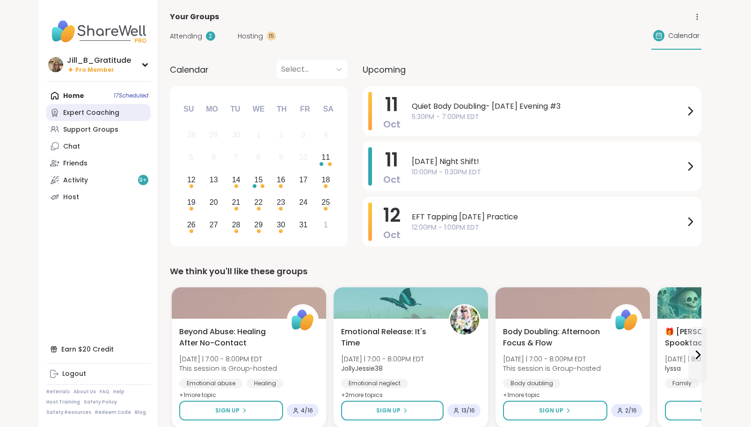
click at [108, 109] on div "Expert Coaching" at bounding box center [91, 112] width 56 height 9
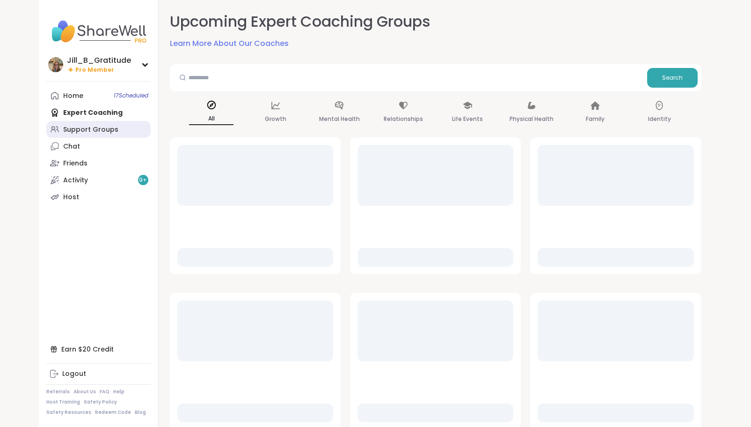
click at [110, 123] on link "Support Groups" at bounding box center [98, 129] width 104 height 17
